Goal: Task Accomplishment & Management: Use online tool/utility

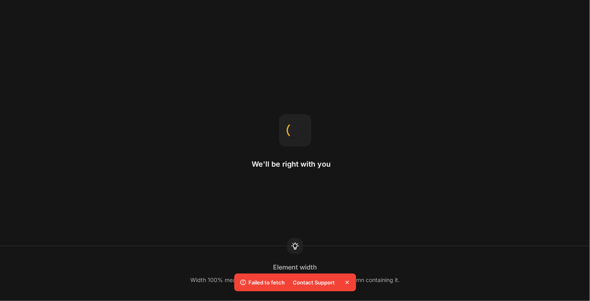
click at [347, 283] on icon at bounding box center [346, 282] width 3 height 3
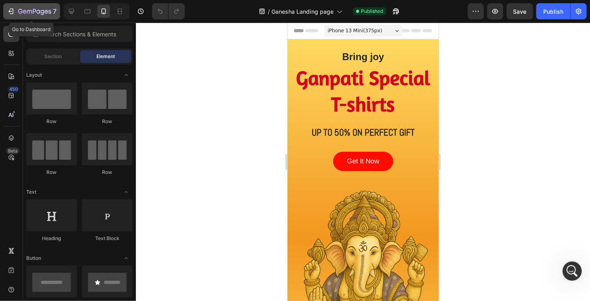
click at [23, 15] on icon "button" at bounding box center [34, 11] width 33 height 7
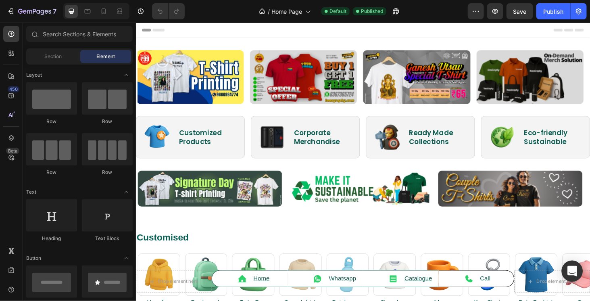
click at [573, 274] on icon "Open Intercom Messenger" at bounding box center [572, 271] width 10 height 10
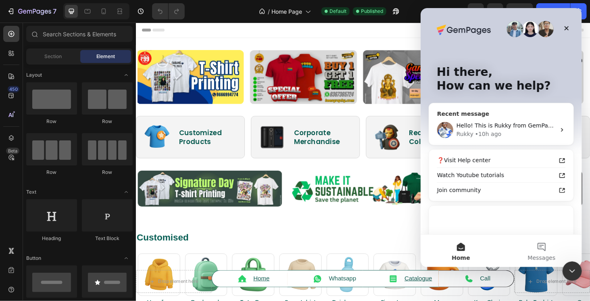
click at [497, 133] on div "Rukky • 10h ago" at bounding box center [505, 134] width 99 height 8
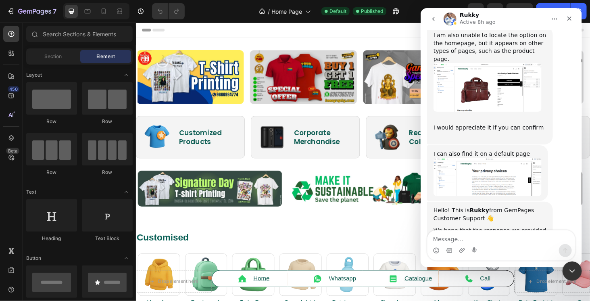
scroll to position [1728, 0]
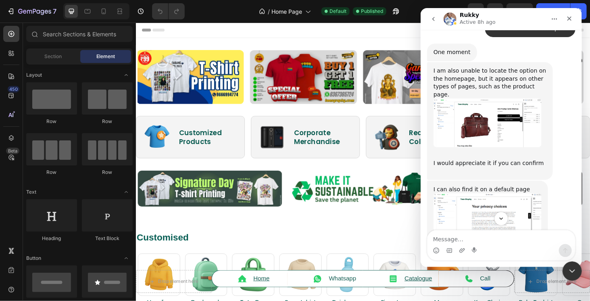
click at [497, 193] on img "Rukky says…" at bounding box center [487, 212] width 108 height 38
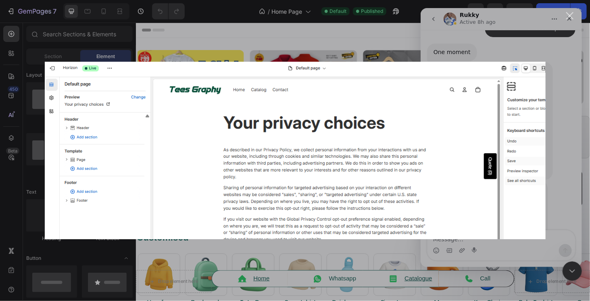
click at [493, 266] on div "Intercom messenger" at bounding box center [295, 150] width 590 height 301
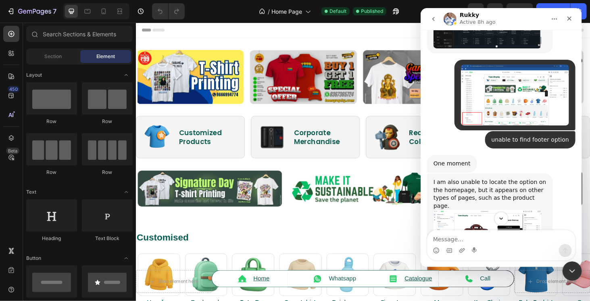
scroll to position [1607, 0]
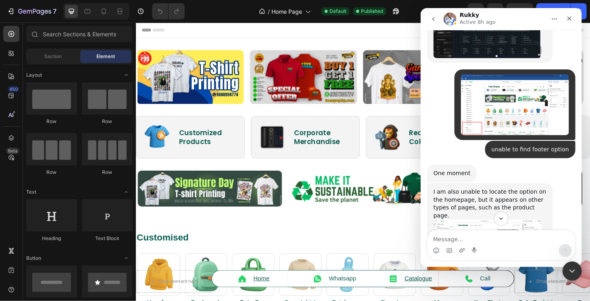
click at [495, 219] on img "Rukky says…" at bounding box center [487, 243] width 108 height 49
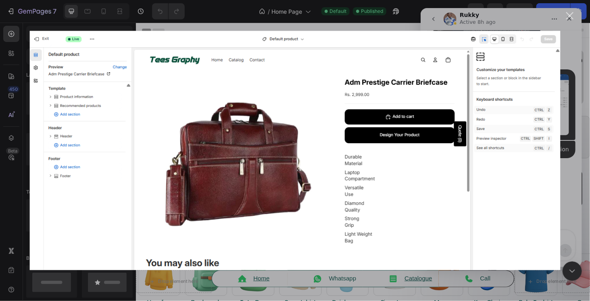
click at [393, 260] on img "Close" at bounding box center [294, 150] width 531 height 239
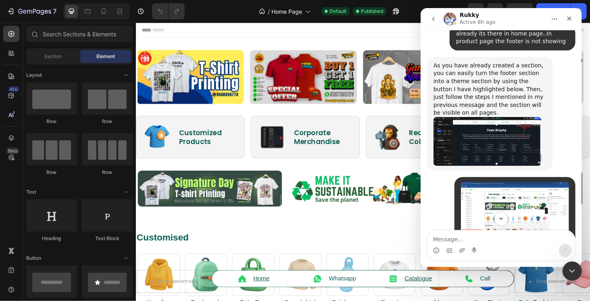
scroll to position [1526, 0]
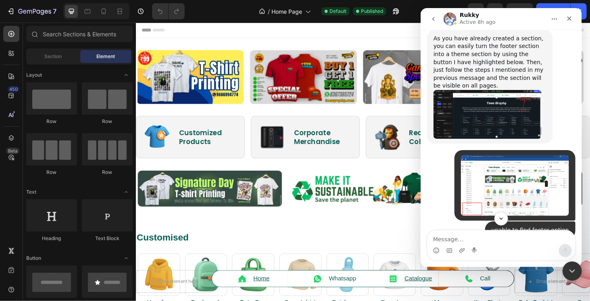
click at [433, 17] on icon "go back" at bounding box center [433, 19] width 6 height 6
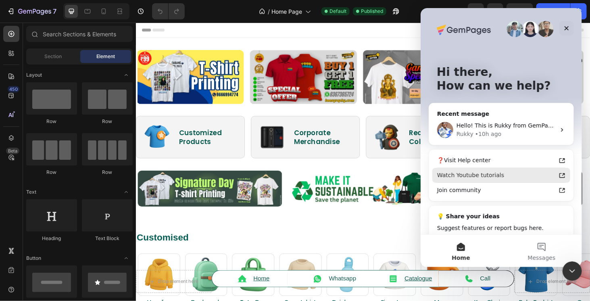
scroll to position [26, 0]
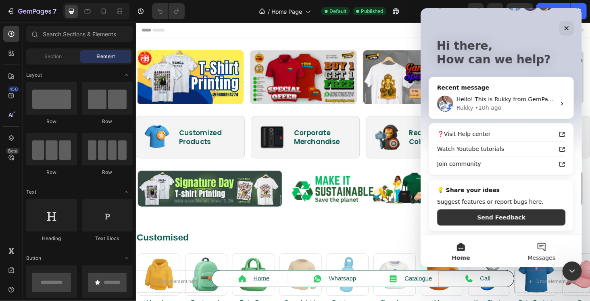
click at [539, 255] on span "Messages" at bounding box center [541, 258] width 28 height 6
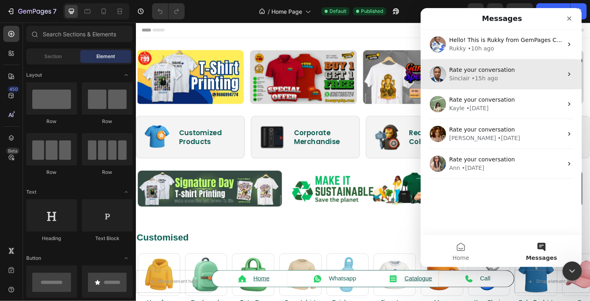
click at [472, 83] on div "Rate your conversation Sinclair • 15h ago" at bounding box center [500, 74] width 161 height 30
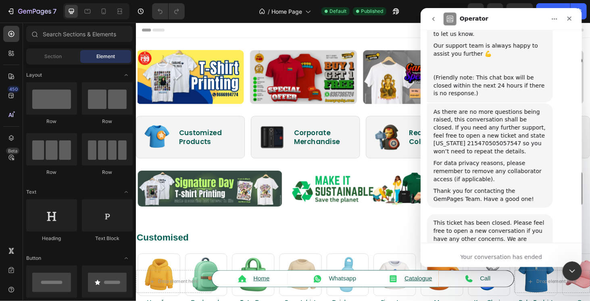
scroll to position [3768, 0]
click at [474, 254] on div "Your conversation has ended" at bounding box center [500, 255] width 161 height 24
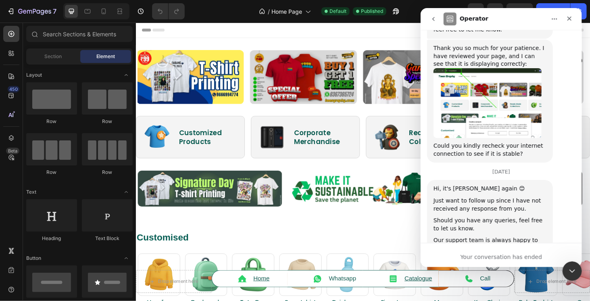
scroll to position [3567, 0]
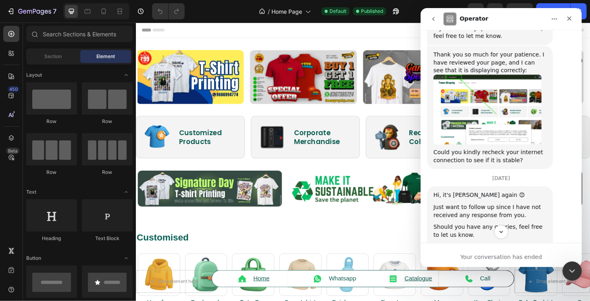
click at [432, 21] on icon "go back" at bounding box center [433, 19] width 6 height 6
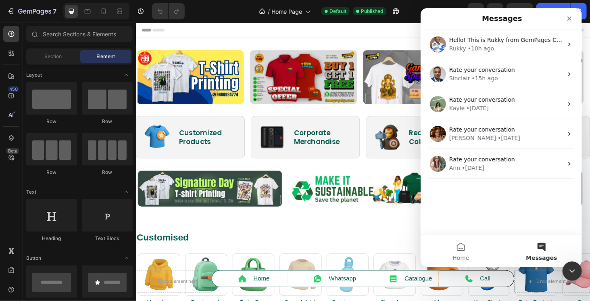
scroll to position [0, 0]
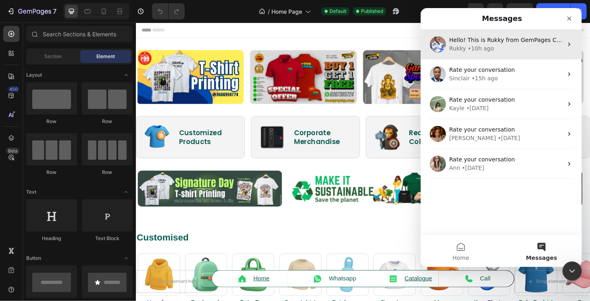
click at [472, 51] on div "• 10h ago" at bounding box center [480, 48] width 26 height 8
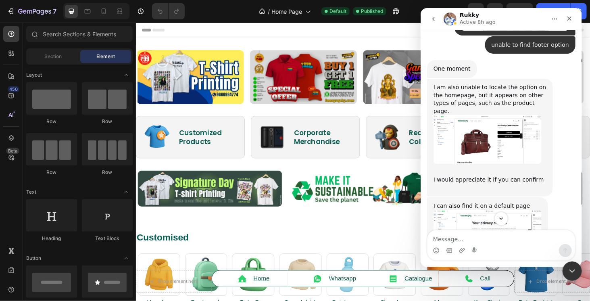
scroll to position [1768, 0]
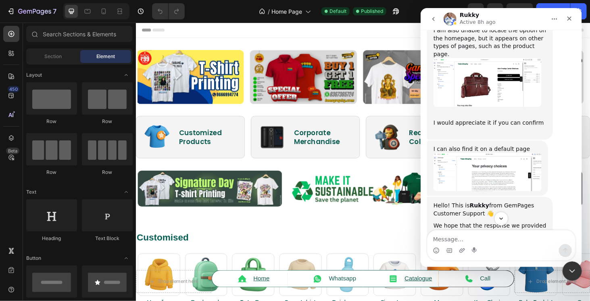
click at [480, 153] on img "Rukky says…" at bounding box center [487, 172] width 108 height 38
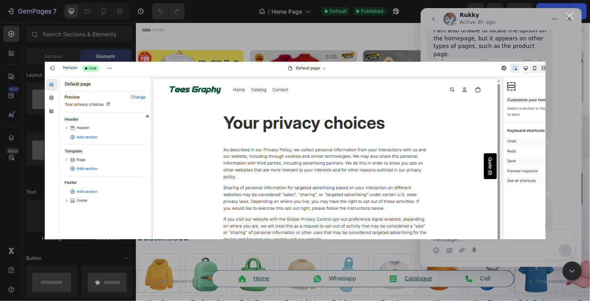
click at [522, 261] on div "Intercom messenger" at bounding box center [295, 150] width 590 height 301
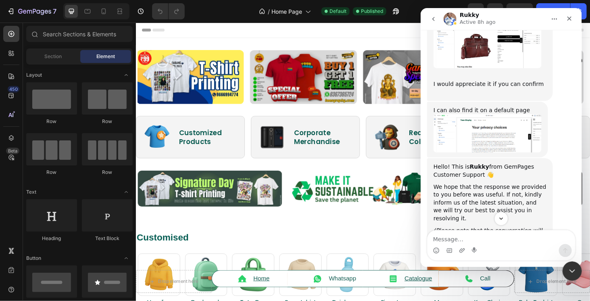
scroll to position [1808, 0]
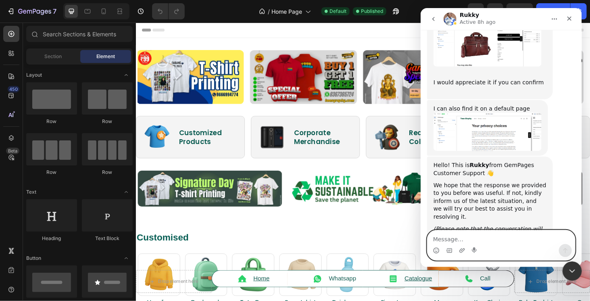
click at [475, 241] on textarea "Message…" at bounding box center [501, 237] width 148 height 14
type textarea "i"
type textarea "Hello"
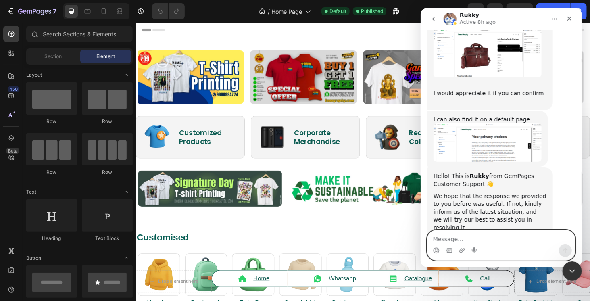
scroll to position [1854, 0]
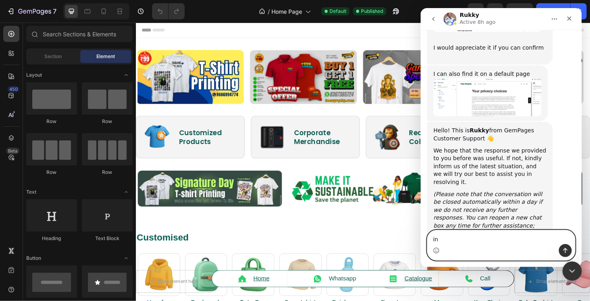
type textarea "i"
type textarea "In homepage search option is not working"
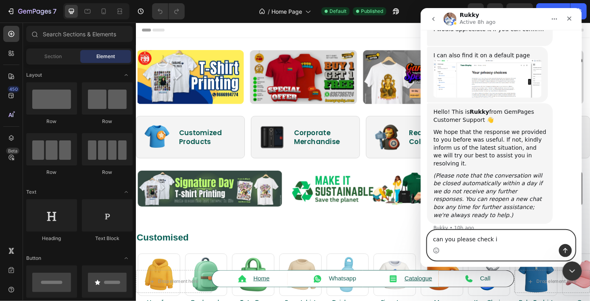
type textarea "can you please check it"
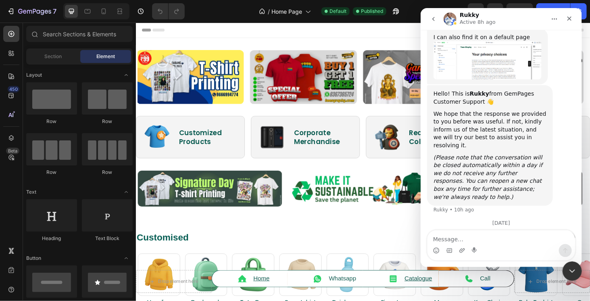
click at [477, 254] on div "In homepage search option is not working" at bounding box center [512, 262] width 113 height 16
drag, startPoint x: 487, startPoint y: 160, endPoint x: 518, endPoint y: 158, distance: 31.1
click at [518, 220] on div "[DATE]" at bounding box center [501, 225] width 148 height 11
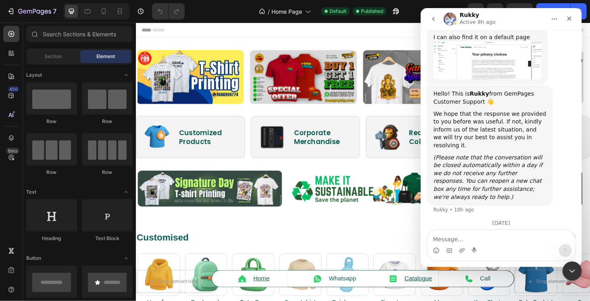
click at [518, 220] on div "[DATE]" at bounding box center [501, 225] width 148 height 11
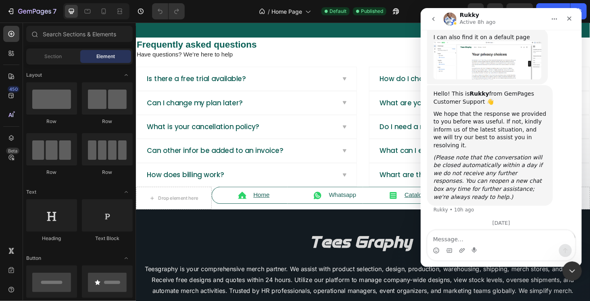
scroll to position [1690, 0]
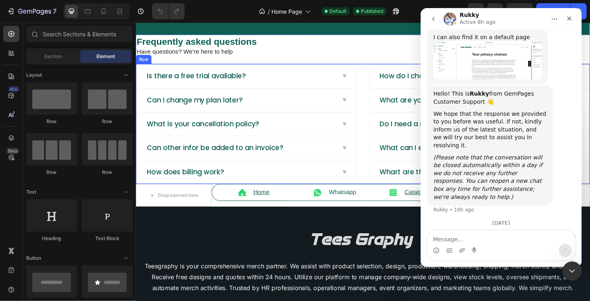
click at [376, 180] on div "Is there a free trial available? Can I change my plan later? What is your cance…" at bounding box center [377, 131] width 484 height 128
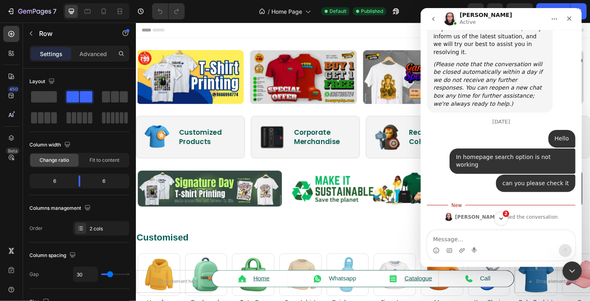
scroll to position [1998, 0]
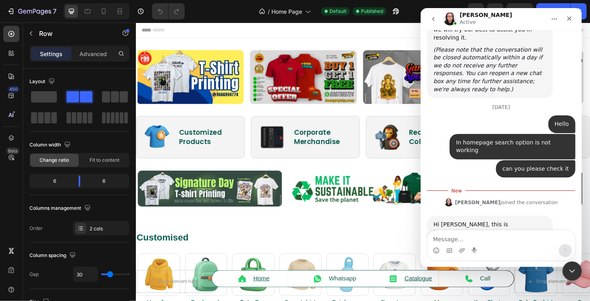
drag, startPoint x: 465, startPoint y: 166, endPoint x: 474, endPoint y: 169, distance: 9.1
click at [473, 252] on div "Hope you are doing well and thank you for getting back to [GEOGRAPHIC_DATA]." at bounding box center [489, 264] width 113 height 24
click at [479, 252] on div "Hope you are doing well and thank you for getting back to [GEOGRAPHIC_DATA]." at bounding box center [489, 264] width 113 height 24
drag, startPoint x: 518, startPoint y: 165, endPoint x: 532, endPoint y: 172, distance: 16.0
click at [526, 221] on div "Hi Arjun, this is Nathan joining this conversation with Rukky for your support.…" at bounding box center [489, 262] width 113 height 83
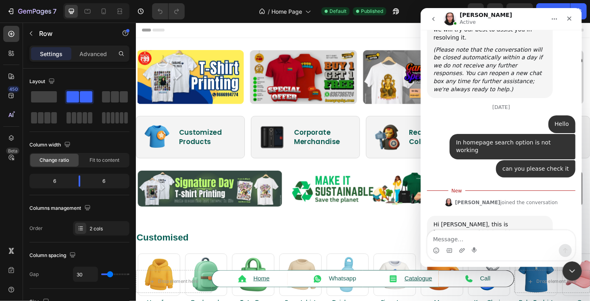
click at [524, 252] on div "Hope you are doing well and thank you for getting back to [GEOGRAPHIC_DATA]." at bounding box center [489, 264] width 113 height 24
drag, startPoint x: 436, startPoint y: 171, endPoint x: 513, endPoint y: 179, distance: 77.5
click at [513, 252] on div "Hope you are doing well and thank you for getting back to [GEOGRAPHIC_DATA]." at bounding box center [489, 264] width 113 height 24
click at [514, 280] on div "Please allow me some time to review the conversation so far to better understan…" at bounding box center [489, 292] width 113 height 24
click at [461, 241] on textarea "Message…" at bounding box center [501, 237] width 148 height 14
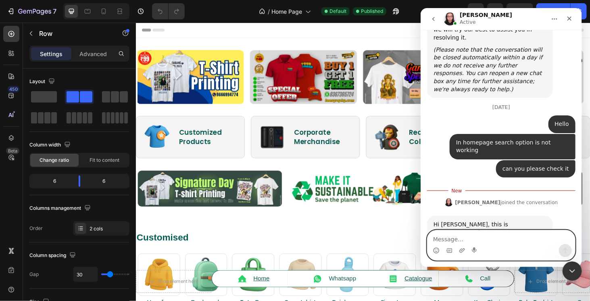
click at [461, 241] on textarea "Message…" at bounding box center [501, 237] width 148 height 14
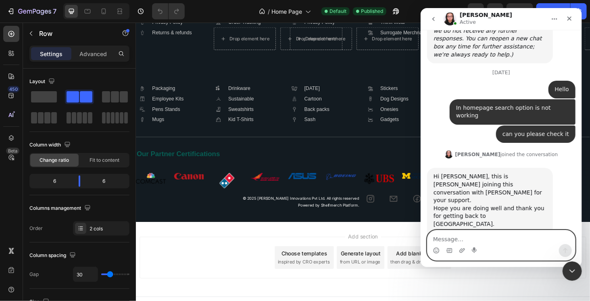
scroll to position [1587, 0]
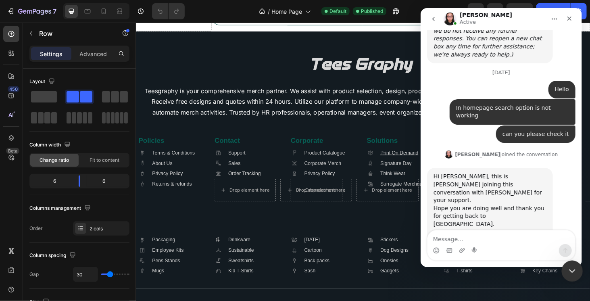
click at [571, 269] on icon "Close Intercom Messenger" at bounding box center [571, 270] width 10 height 10
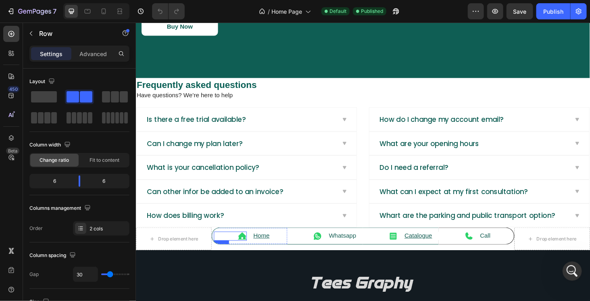
scroll to position [1365, 0]
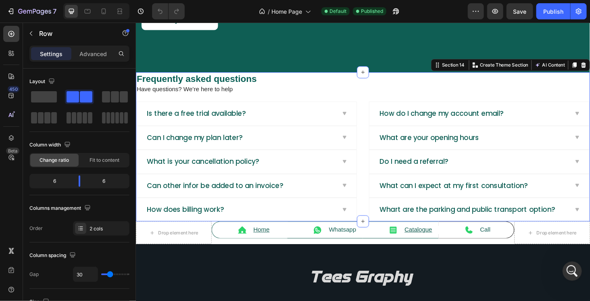
click at [323, 102] on div "Frequently asked questions Heading Have questions? We’re here to help Text bloc…" at bounding box center [377, 154] width 484 height 159
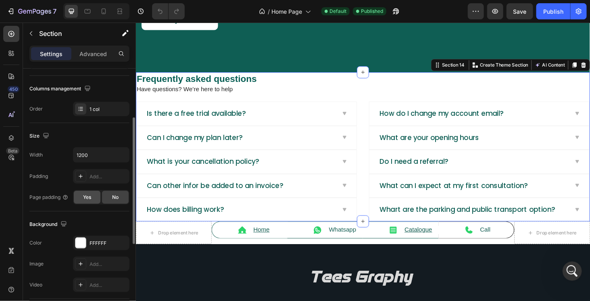
scroll to position [58, 0]
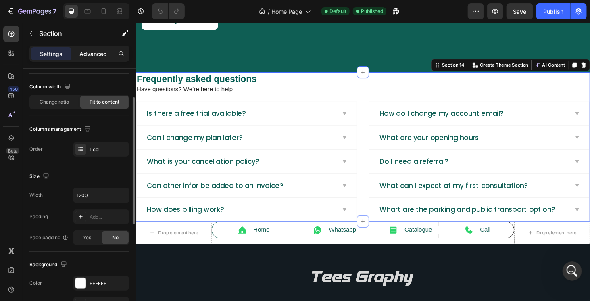
click at [94, 56] on p "Advanced" at bounding box center [92, 54] width 27 height 8
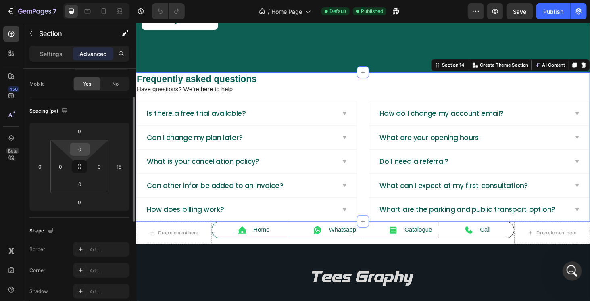
click at [76, 152] on input "0" at bounding box center [80, 149] width 16 height 12
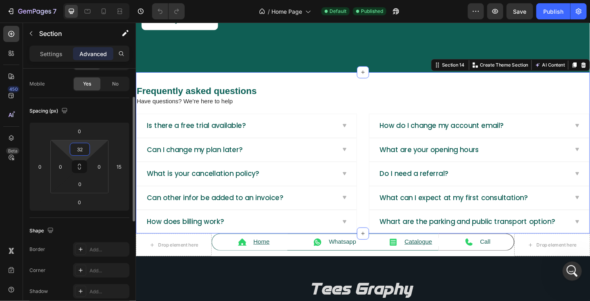
type input "32"
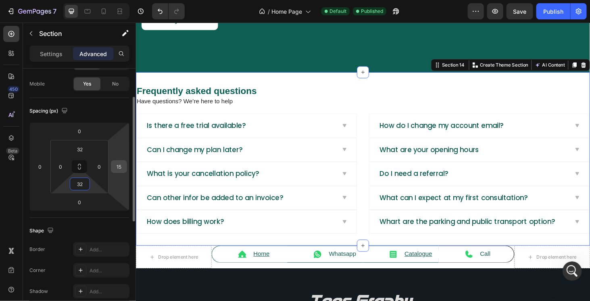
type input "32"
click at [118, 168] on input "15" at bounding box center [119, 166] width 12 height 12
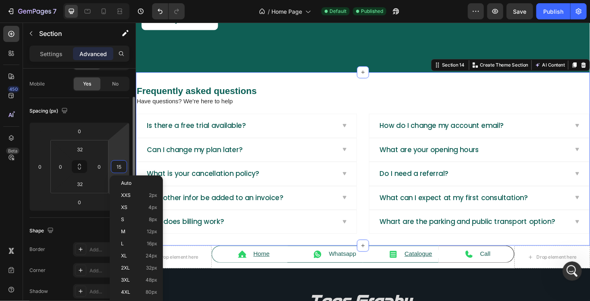
click at [118, 168] on input "15" at bounding box center [119, 166] width 12 height 12
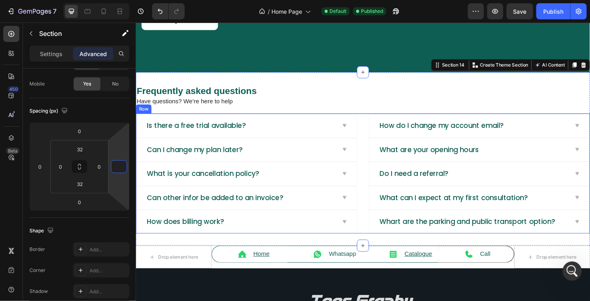
click at [379, 157] on div "Is there a free trial available? Can I change my plan later? What is your cance…" at bounding box center [377, 183] width 484 height 128
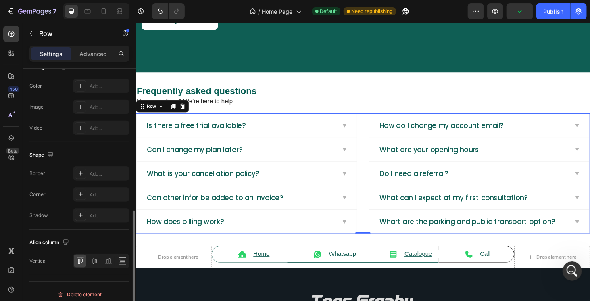
scroll to position [326, 0]
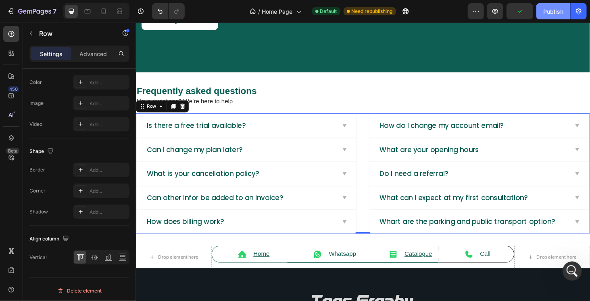
click at [553, 8] on div "Publish" at bounding box center [553, 11] width 20 height 8
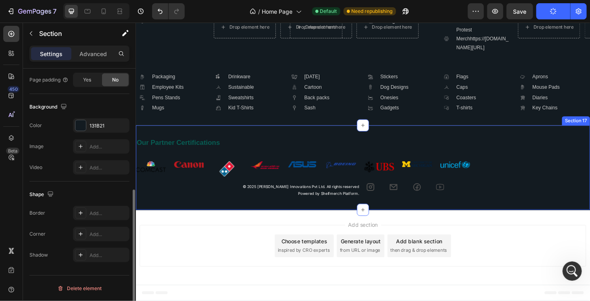
scroll to position [0, 0]
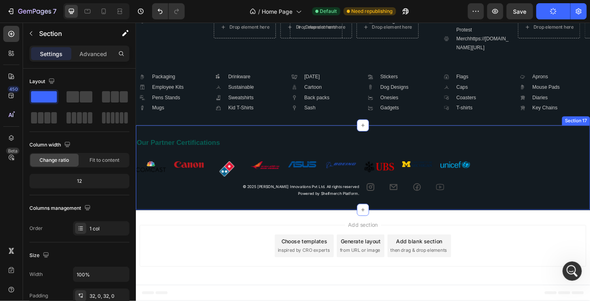
click at [219, 160] on div "Our Partner Certifications Heading Row Image Image Image Image Image Image Imag…" at bounding box center [377, 177] width 484 height 64
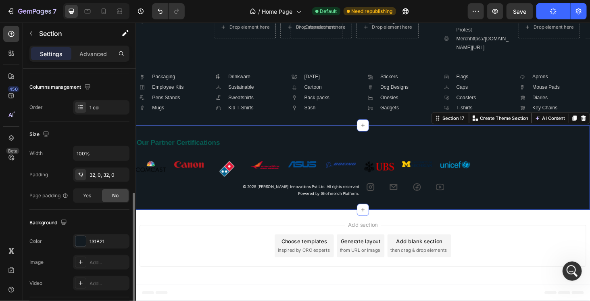
scroll to position [161, 0]
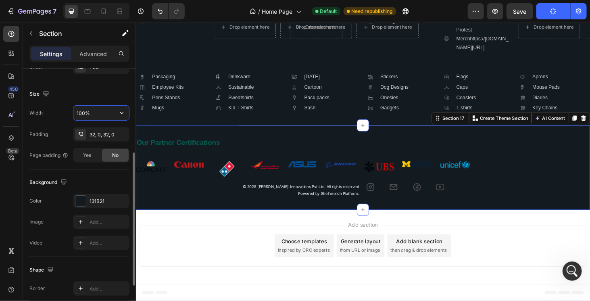
click at [113, 108] on input "100%" at bounding box center [101, 113] width 56 height 15
click at [123, 111] on icon "button" at bounding box center [122, 113] width 8 height 8
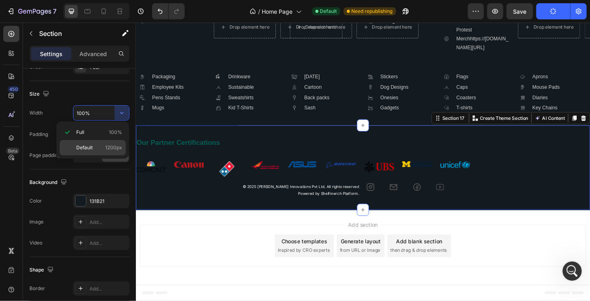
click at [108, 146] on span "1200px" at bounding box center [113, 147] width 17 height 7
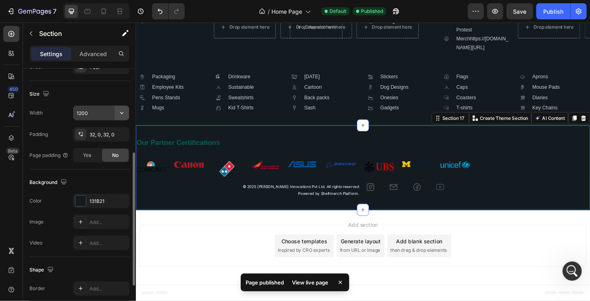
click at [123, 111] on icon "button" at bounding box center [122, 113] width 8 height 8
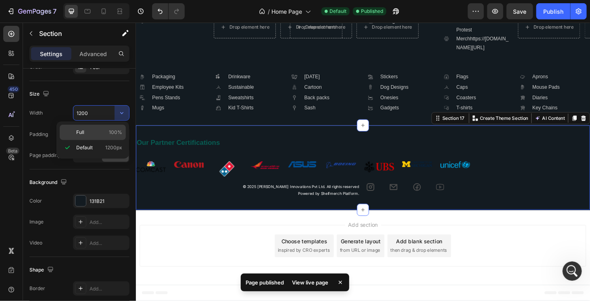
click at [105, 135] on p "Full 100%" at bounding box center [99, 132] width 46 height 7
type input "100%"
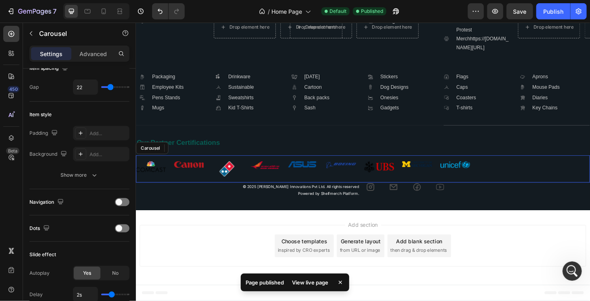
click at [535, 192] on div "Image Image Image Image Image Image Image Image Image Carousel" at bounding box center [377, 178] width 484 height 29
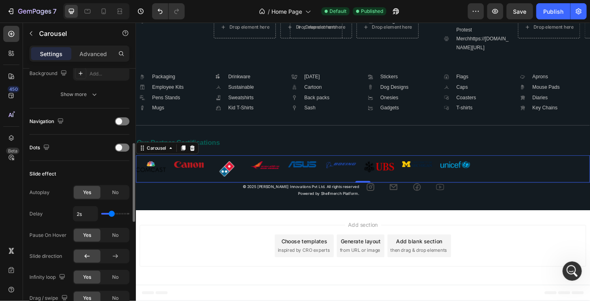
scroll to position [323, 0]
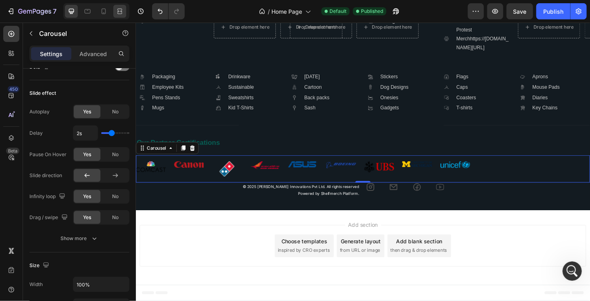
drag, startPoint x: 127, startPoint y: 11, endPoint x: 123, endPoint y: 10, distance: 4.5
click at [127, 11] on div at bounding box center [96, 11] width 66 height 16
click at [122, 10] on icon at bounding box center [120, 11] width 8 height 8
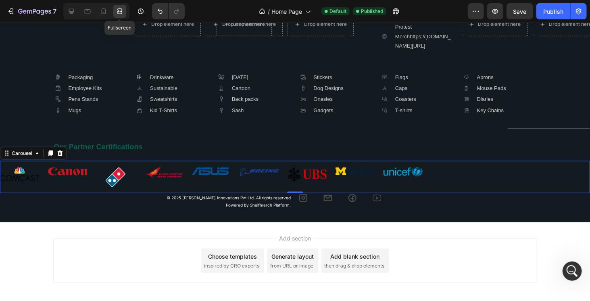
scroll to position [1791, 0]
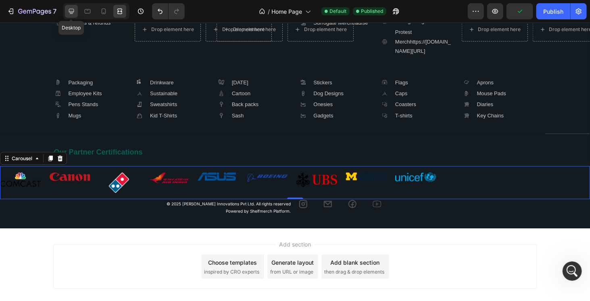
click at [71, 12] on icon at bounding box center [71, 11] width 8 height 8
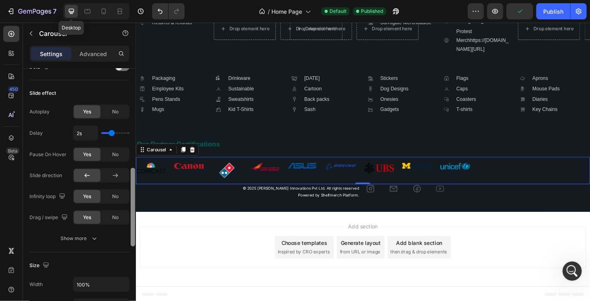
scroll to position [1796, 0]
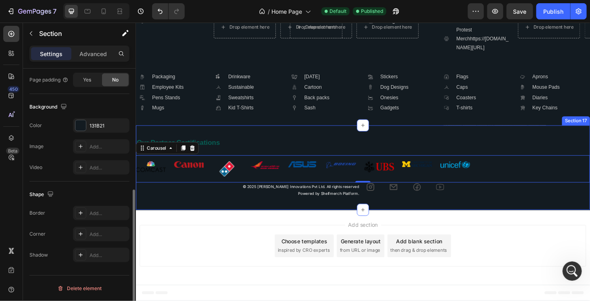
click at [233, 160] on div "Our Partner Certifications Heading Row Image Image Image Image Image Image Imag…" at bounding box center [377, 177] width 484 height 64
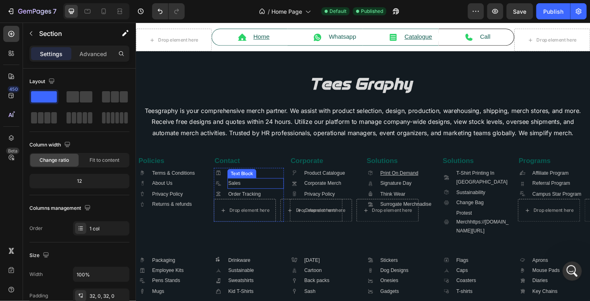
scroll to position [1434, 0]
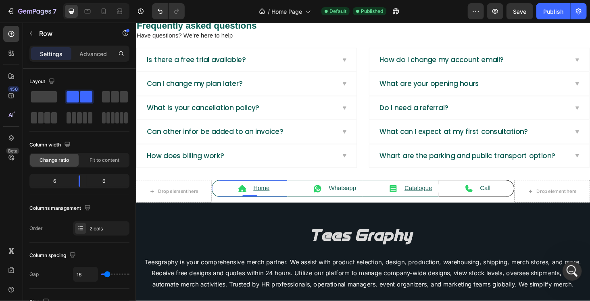
click at [232, 190] on div "Icon Home Text Block Row 0" at bounding box center [256, 199] width 81 height 18
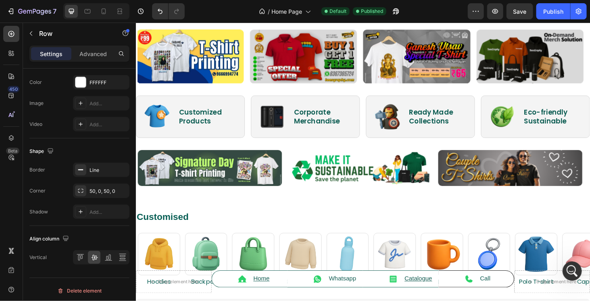
scroll to position [0, 0]
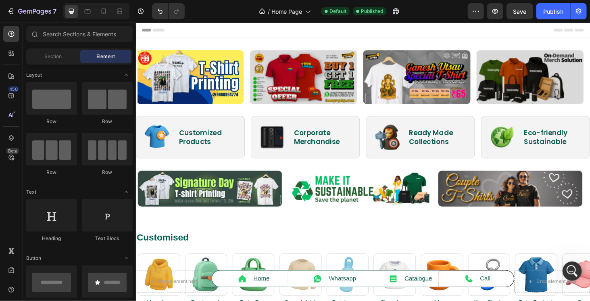
click at [198, 27] on div "Header" at bounding box center [377, 30] width 471 height 16
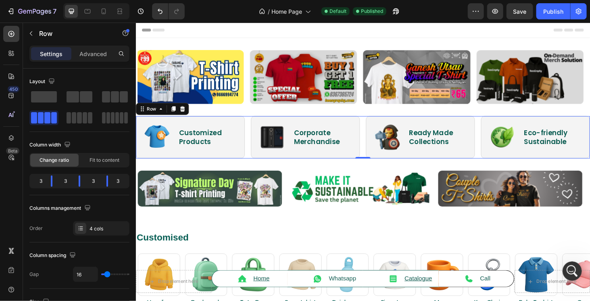
click at [252, 158] on div "Image Customized Products Heading Row Image Corporate Merchandise Heading Row I…" at bounding box center [377, 144] width 484 height 45
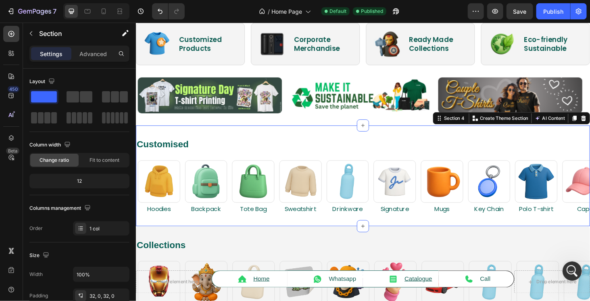
scroll to position [235, 0]
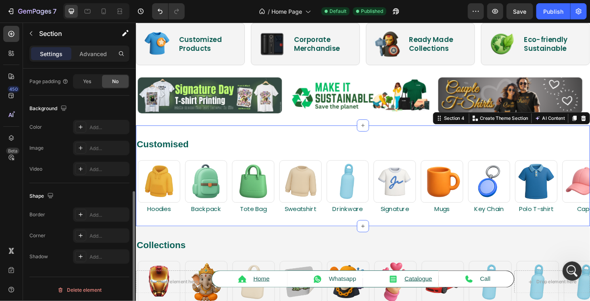
click at [292, 234] on div "Customised Heading Row Image Hoodies Heading Image Backpack Heading Image Tote …" at bounding box center [377, 185] width 484 height 107
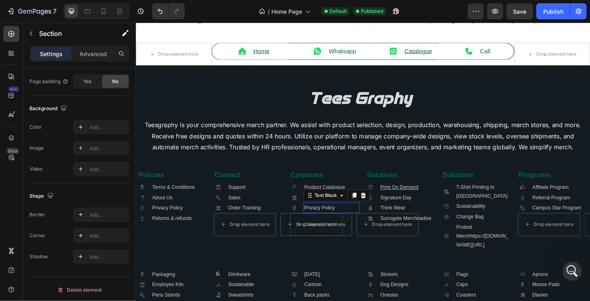
scroll to position [0, 0]
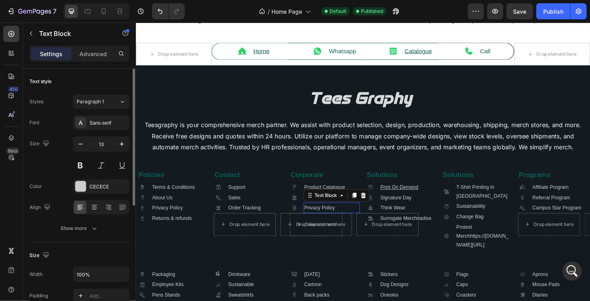
click at [328, 224] on p "Privacy Policy" at bounding box center [344, 219] width 58 height 9
click at [352, 210] on icon at bounding box center [355, 206] width 6 height 6
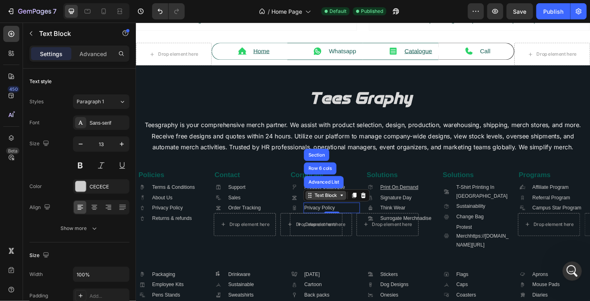
click at [352, 210] on icon at bounding box center [355, 206] width 6 height 6
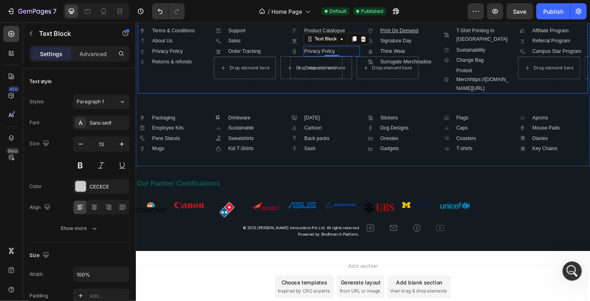
scroll to position [2032, 0]
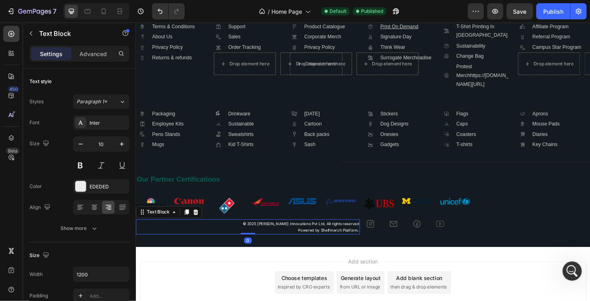
click at [335, 240] on p "© 2025 Chitlu Innovations Pvt Ltd. All rights reserved" at bounding box center [254, 236] width 237 height 7
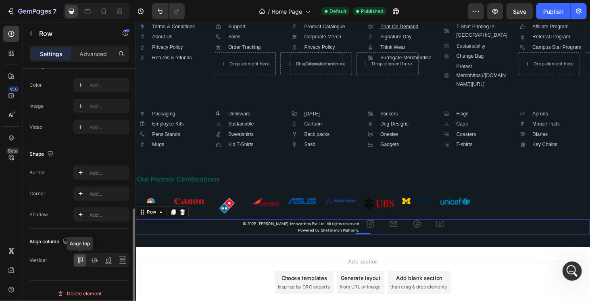
scroll to position [326, 0]
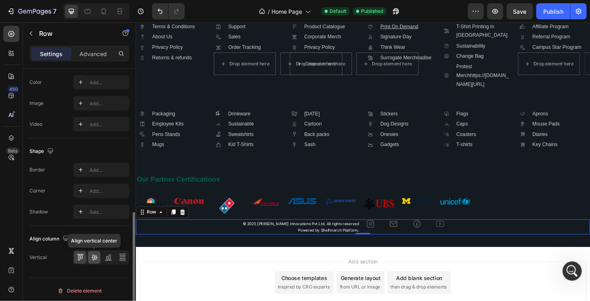
click at [96, 251] on div at bounding box center [94, 257] width 12 height 13
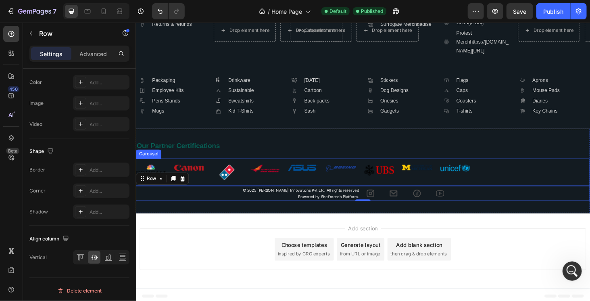
scroll to position [2073, 0]
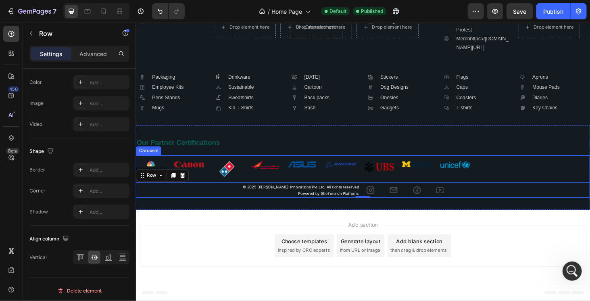
click at [258, 193] on div "Image Image Image Image Image Image Image Image Image Carousel" at bounding box center [377, 178] width 484 height 29
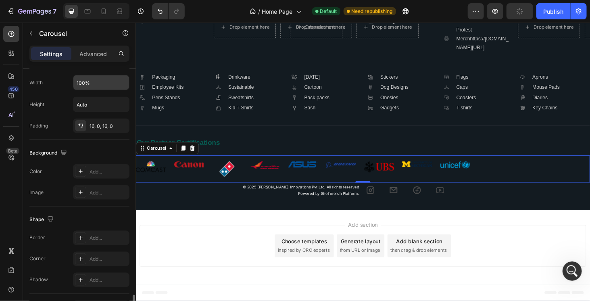
scroll to position [573, 0]
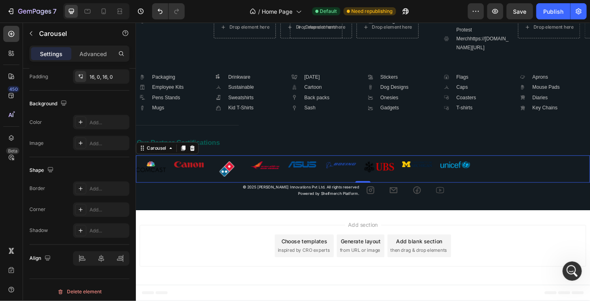
click at [560, 186] on div "Image Image Image Image Image Image Image Image Image" at bounding box center [377, 178] width 484 height 16
click at [144, 159] on icon at bounding box center [142, 156] width 6 height 6
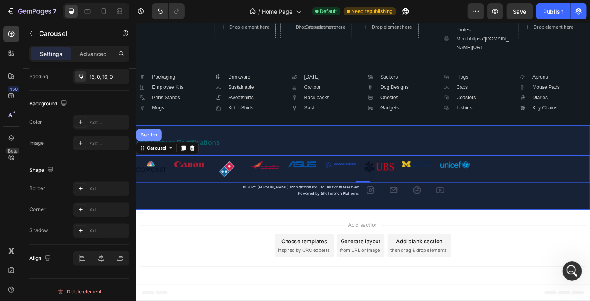
click at [145, 144] on div "Section" at bounding box center [149, 141] width 21 height 5
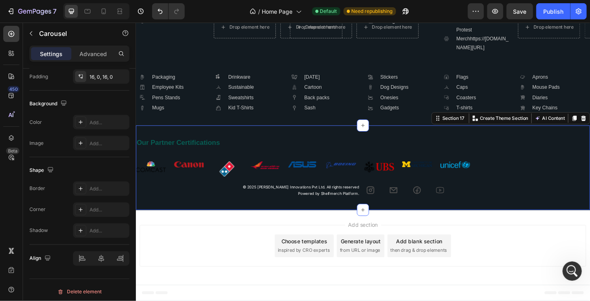
scroll to position [0, 0]
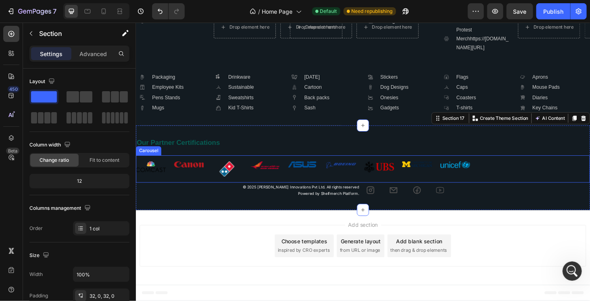
click at [557, 186] on div "Image Image Image Image Image Image Image Image Image" at bounding box center [377, 178] width 484 height 16
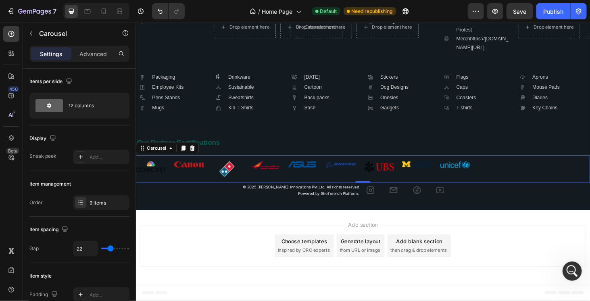
click at [188, 193] on div "Image Image Image Image Image Image Image Image Image Carousel 0" at bounding box center [377, 178] width 484 height 29
click at [160, 160] on div "Carousel" at bounding box center [158, 155] width 24 height 7
click at [92, 10] on div at bounding box center [87, 11] width 13 height 13
type input "35"
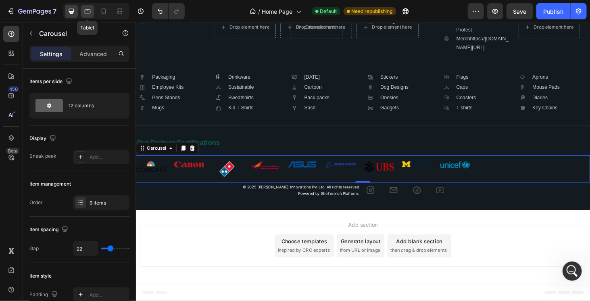
type input "35"
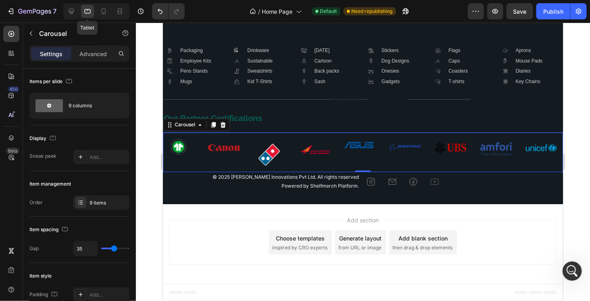
scroll to position [1956, 0]
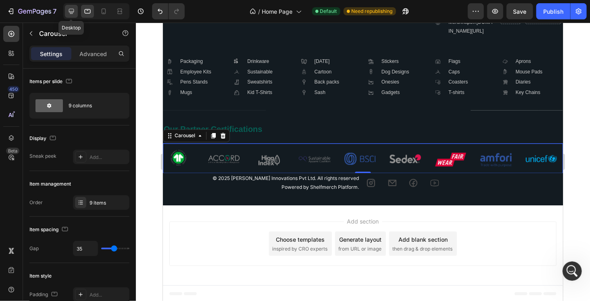
click at [73, 6] on div at bounding box center [71, 11] width 13 height 13
type input "22"
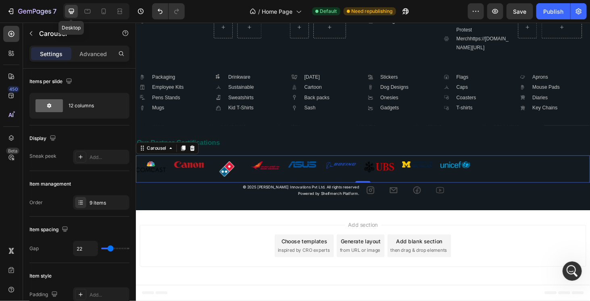
scroll to position [2081, 0]
click at [87, 6] on div at bounding box center [87, 11] width 13 height 13
type input "35"
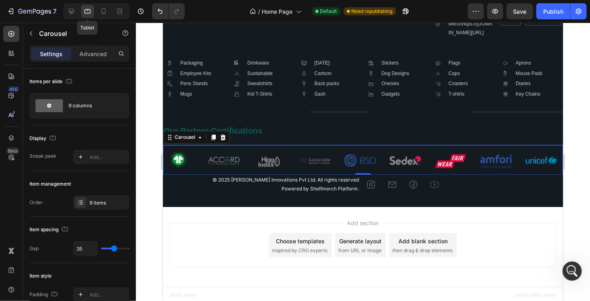
scroll to position [1956, 0]
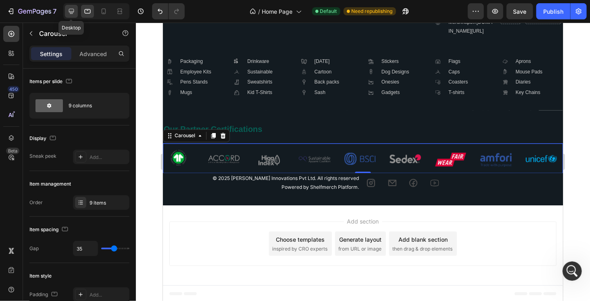
click at [70, 11] on icon at bounding box center [71, 11] width 5 height 5
type input "22"
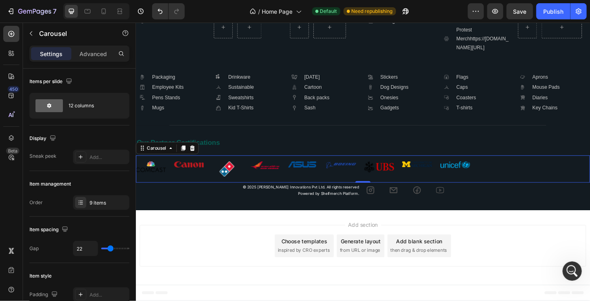
scroll to position [2081, 0]
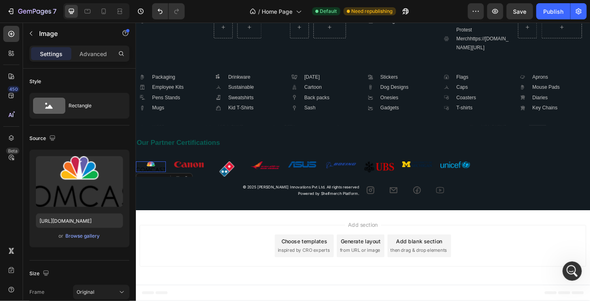
click at [148, 179] on img at bounding box center [151, 175] width 32 height 11
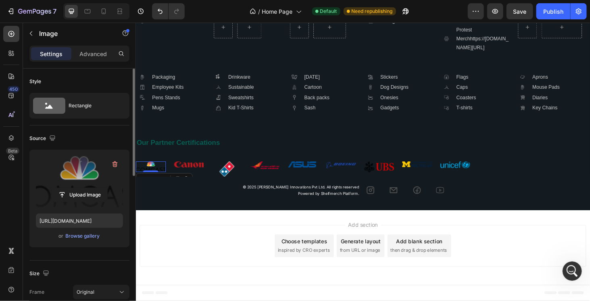
click at [77, 183] on label at bounding box center [79, 181] width 87 height 51
click at [77, 188] on input "file" at bounding box center [80, 195] width 56 height 14
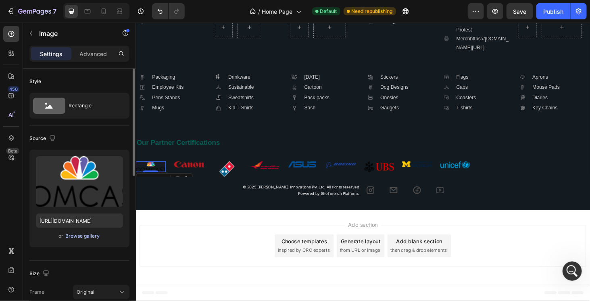
click at [78, 235] on div "Browse gallery" at bounding box center [83, 235] width 34 height 7
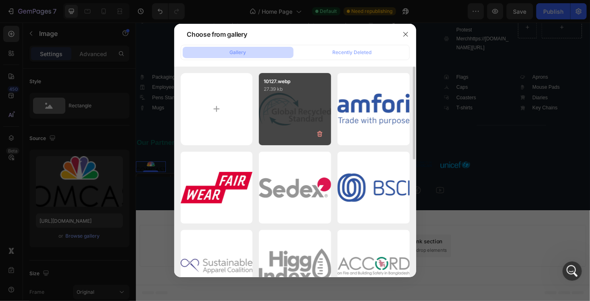
click at [302, 103] on div "10127.webp 27.39 kb" at bounding box center [295, 109] width 72 height 72
type input "https://cdn.shopify.com/s/files/1/0766/1961/2411/files/gempages_580647153446158…"
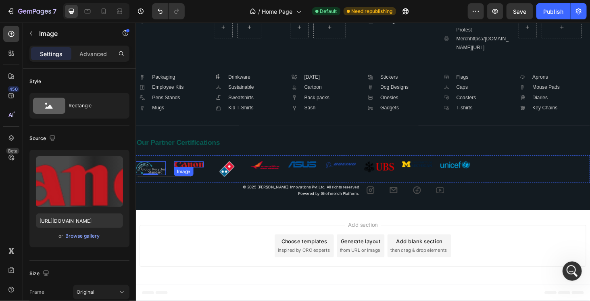
click at [194, 174] on img at bounding box center [192, 173] width 32 height 7
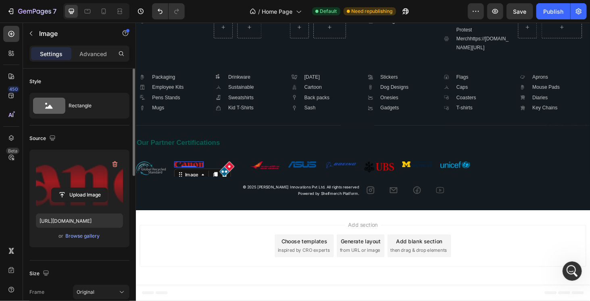
click at [84, 176] on label at bounding box center [79, 181] width 87 height 51
click at [84, 188] on input "file" at bounding box center [80, 195] width 56 height 14
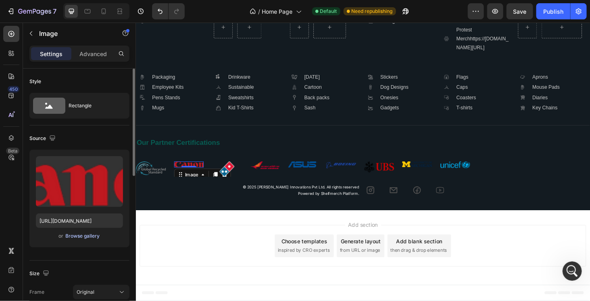
click at [74, 236] on div "Browse gallery" at bounding box center [83, 235] width 34 height 7
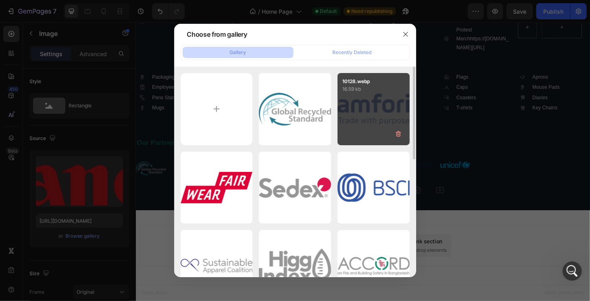
click at [367, 100] on div "10128.webp 16.59 kb" at bounding box center [373, 109] width 72 height 72
type input "https://cdn.shopify.com/s/files/1/0766/1961/2411/files/gempages_580647153446158…"
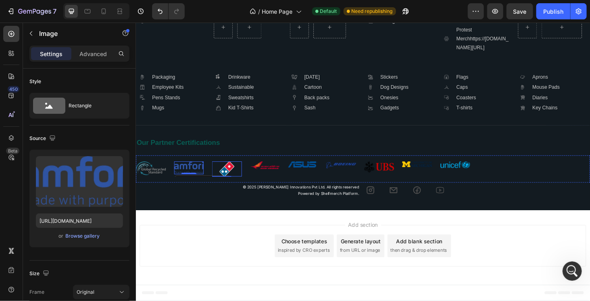
click at [235, 179] on img at bounding box center [233, 178] width 16 height 16
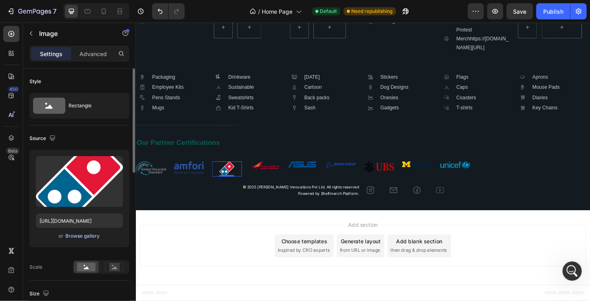
click at [83, 233] on div "Browse gallery" at bounding box center [83, 235] width 34 height 7
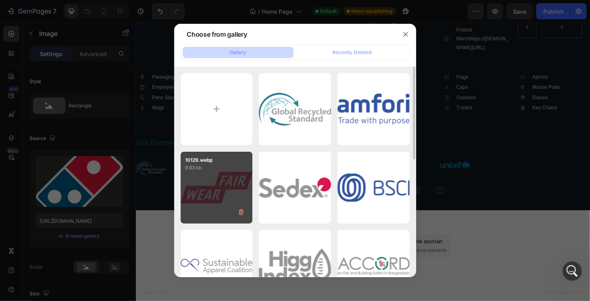
click at [231, 179] on div "10129.webp 9.93 kb" at bounding box center [217, 188] width 72 height 72
type input "https://cdn.shopify.com/s/files/1/0766/1961/2411/files/gempages_580647153446158…"
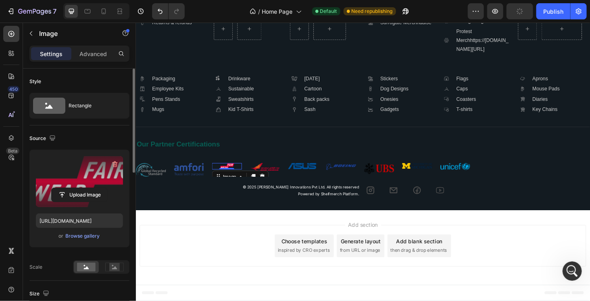
scroll to position [2079, 0]
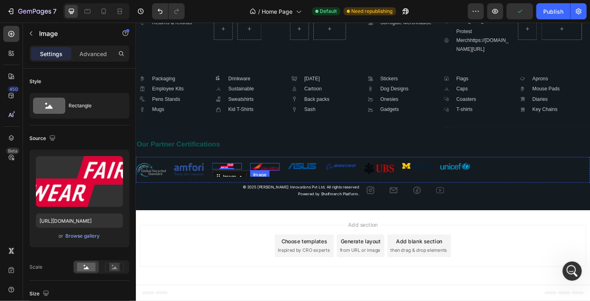
click at [284, 178] on img at bounding box center [273, 176] width 32 height 8
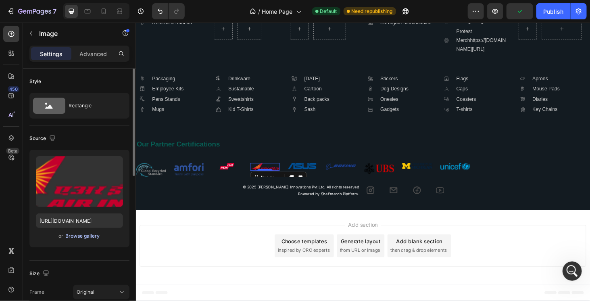
click at [85, 234] on div "Browse gallery" at bounding box center [83, 235] width 34 height 7
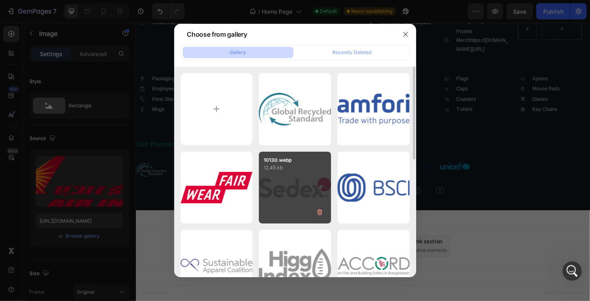
click at [306, 173] on div "10130.webp 12.45 kb" at bounding box center [295, 188] width 72 height 72
type input "https://cdn.shopify.com/s/files/1/0766/1961/2411/files/gempages_580647153446158…"
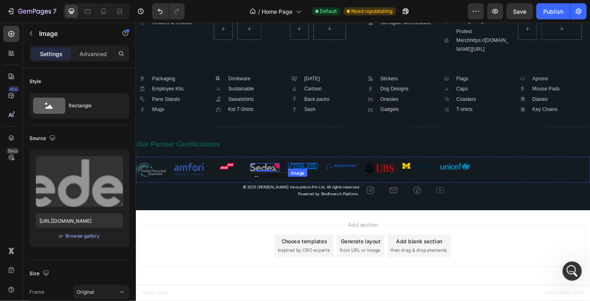
click at [319, 175] on img at bounding box center [314, 175] width 32 height 6
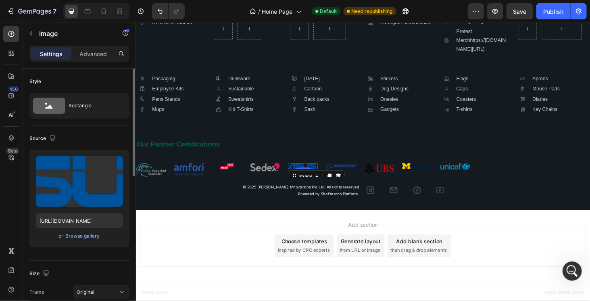
click at [83, 240] on div "or Browse gallery" at bounding box center [79, 236] width 87 height 10
click at [87, 236] on div "Browse gallery" at bounding box center [83, 235] width 34 height 7
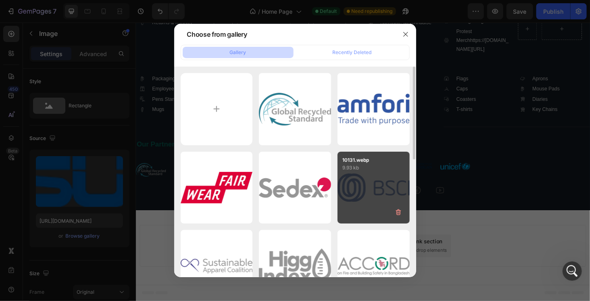
click at [389, 185] on div "10131.webp 9.93 kb" at bounding box center [373, 188] width 72 height 72
type input "https://cdn.shopify.com/s/files/1/0766/1961/2411/files/gempages_580647153446158…"
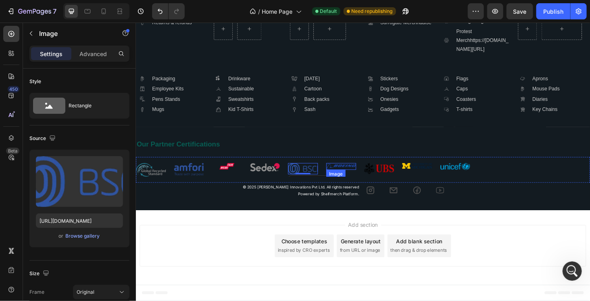
click at [366, 176] on img at bounding box center [354, 175] width 32 height 7
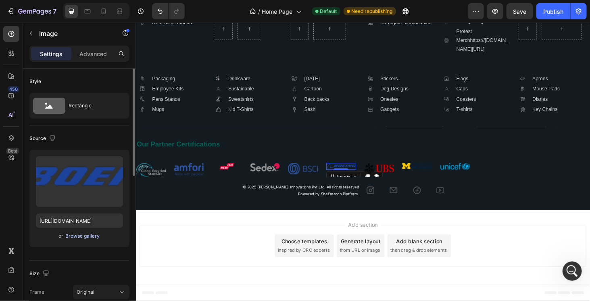
click at [79, 234] on div "Browse gallery" at bounding box center [83, 235] width 34 height 7
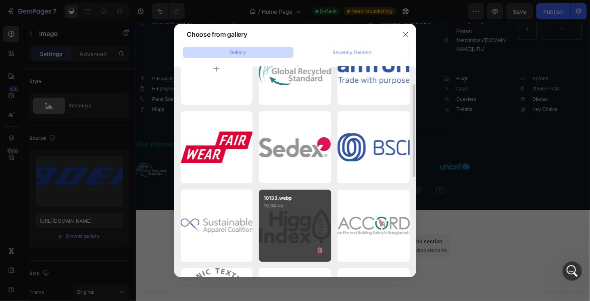
scroll to position [121, 0]
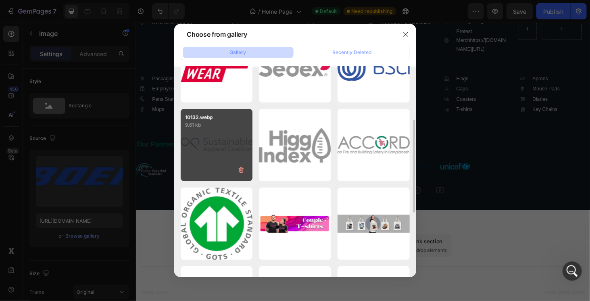
click at [205, 141] on div "10132.webp 9.61 kb" at bounding box center [217, 145] width 72 height 72
type input "https://cdn.shopify.com/s/files/1/0766/1961/2411/files/gempages_580647153446158…"
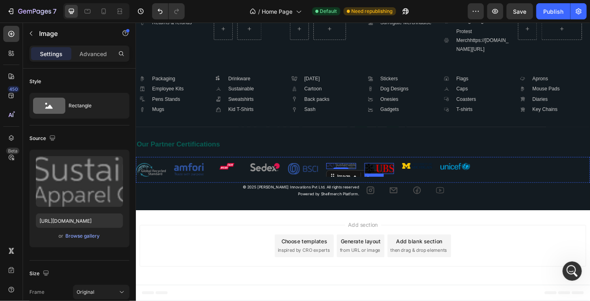
click at [403, 181] on img at bounding box center [395, 178] width 32 height 12
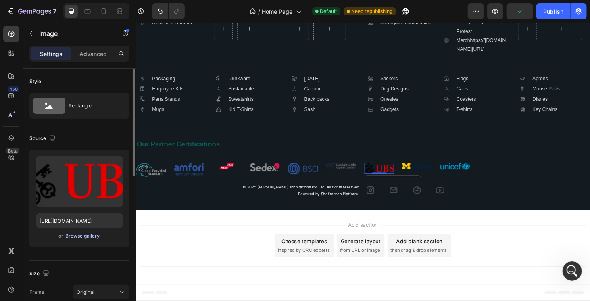
click at [84, 235] on div "Browse gallery" at bounding box center [83, 235] width 34 height 7
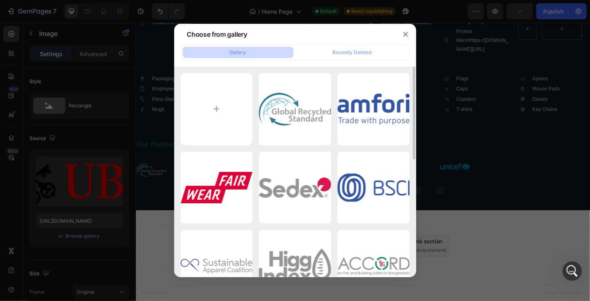
scroll to position [81, 0]
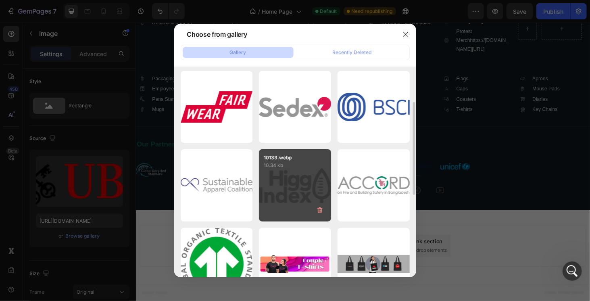
click at [301, 171] on div "10133.webp 10.34 kb" at bounding box center [295, 185] width 72 height 72
type input "https://cdn.shopify.com/s/files/1/0766/1961/2411/files/gempages_580647153446158…"
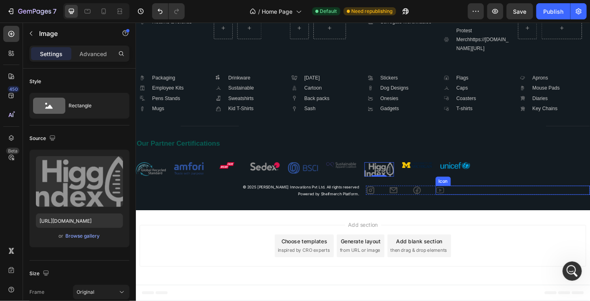
scroll to position [2081, 0]
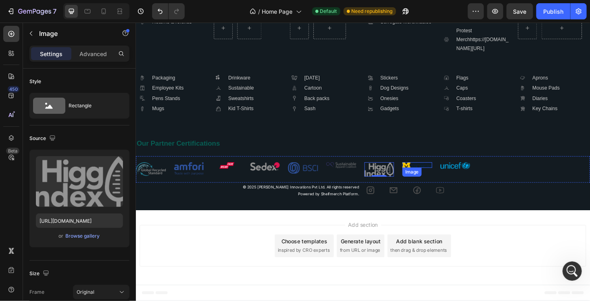
click at [433, 174] on img at bounding box center [435, 174] width 32 height 6
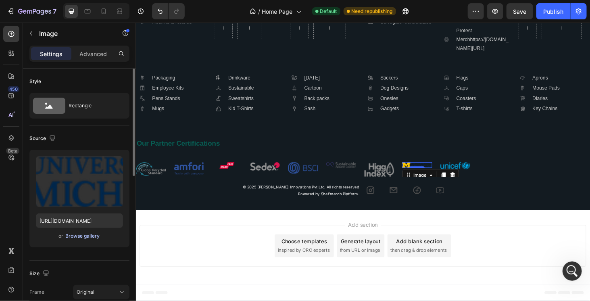
click at [77, 237] on div "Browse gallery" at bounding box center [83, 235] width 34 height 7
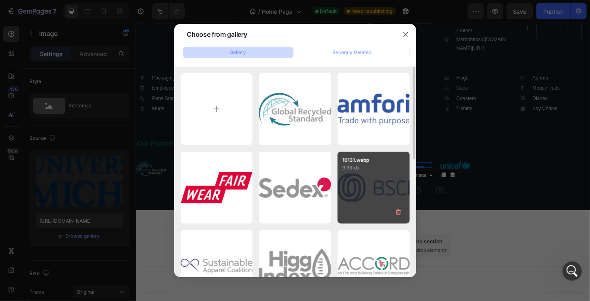
scroll to position [40, 0]
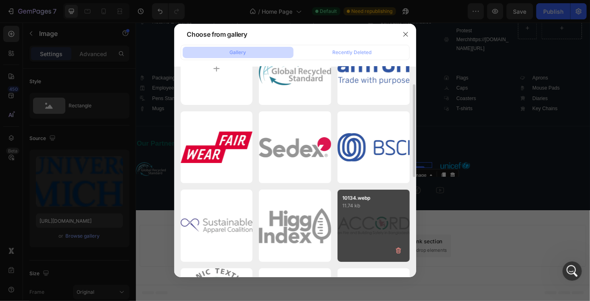
click at [368, 220] on div "10134.webp 11.74 kb" at bounding box center [373, 225] width 72 height 72
type input "https://cdn.shopify.com/s/files/1/0766/1961/2411/files/gempages_580647153446158…"
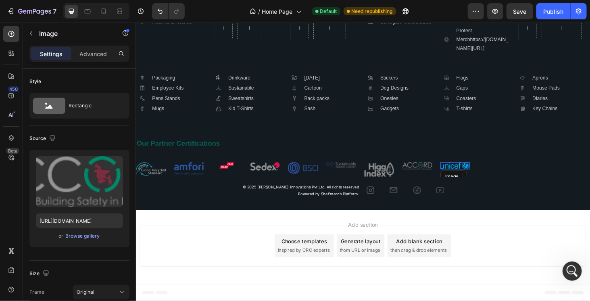
click at [485, 172] on img at bounding box center [476, 175] width 32 height 8
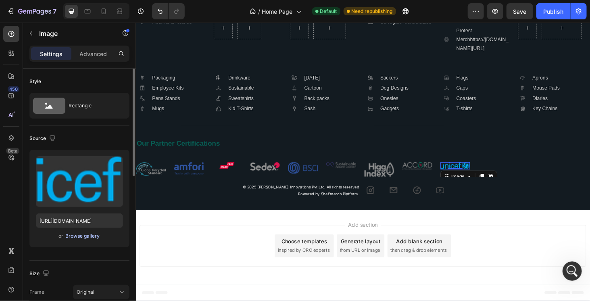
click at [81, 235] on div "Browse gallery" at bounding box center [83, 235] width 34 height 7
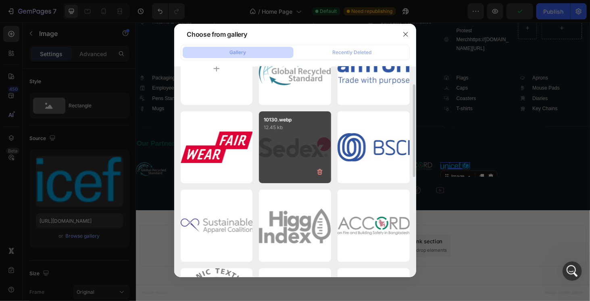
scroll to position [81, 0]
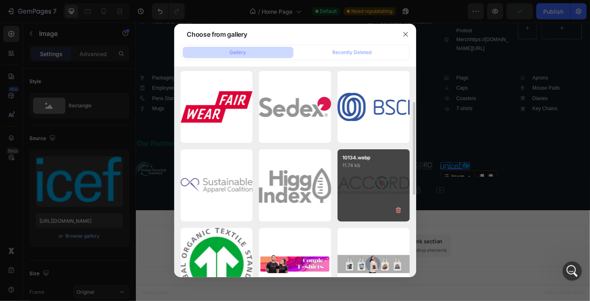
click at [360, 192] on div "10134.webp 11.74 kb" at bounding box center [373, 185] width 72 height 72
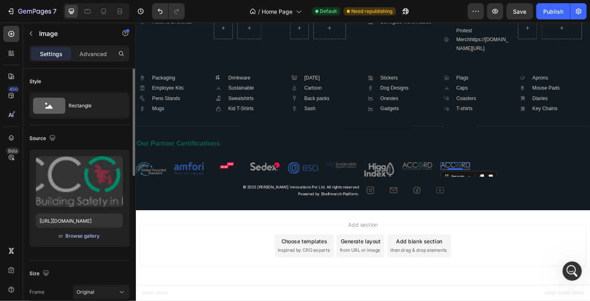
click at [95, 233] on div "Browse gallery" at bounding box center [83, 235] width 34 height 7
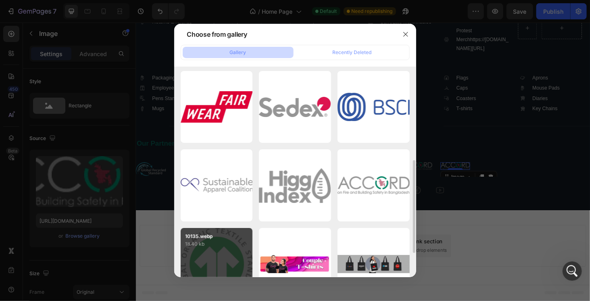
scroll to position [121, 0]
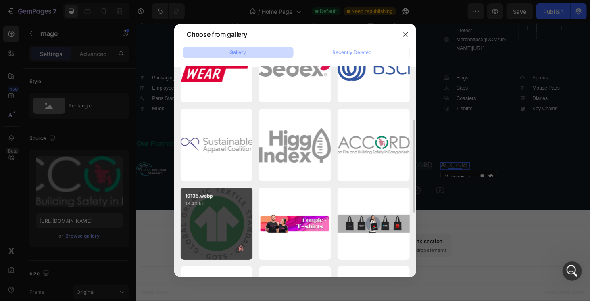
click at [223, 211] on div "10135.webp 18.40 kb" at bounding box center [217, 223] width 72 height 72
type input "https://cdn.shopify.com/s/files/1/0766/1961/2411/files/gempages_580647153446158…"
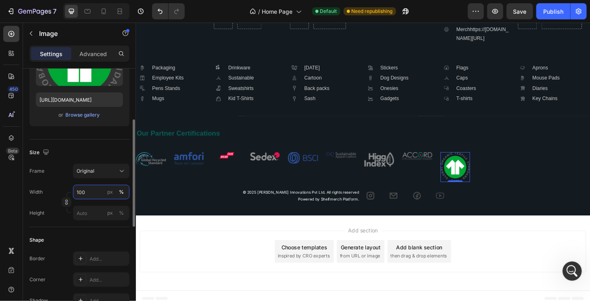
click at [89, 194] on input "100" at bounding box center [101, 192] width 56 height 15
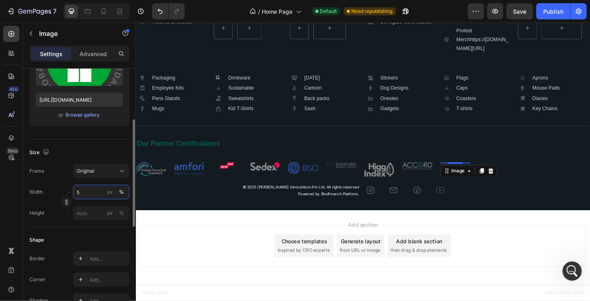
type input "50"
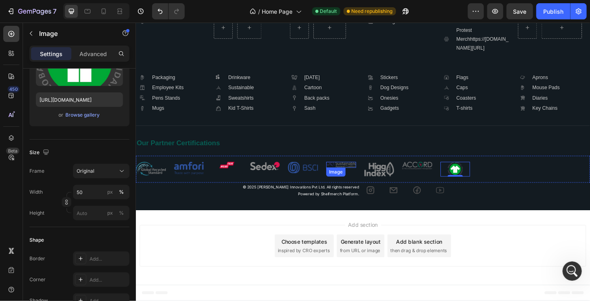
click at [362, 174] on img at bounding box center [354, 174] width 32 height 6
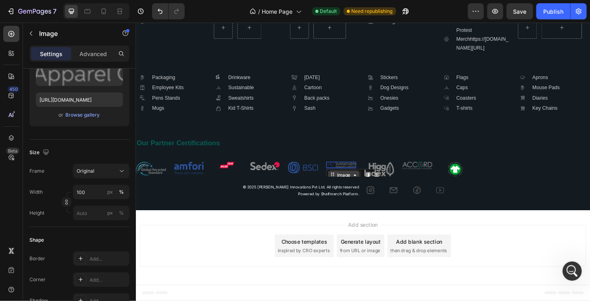
drag, startPoint x: 355, startPoint y: 177, endPoint x: 356, endPoint y: 183, distance: 5.7
click at [356, 177] on div "Image 14" at bounding box center [354, 174] width 32 height 6
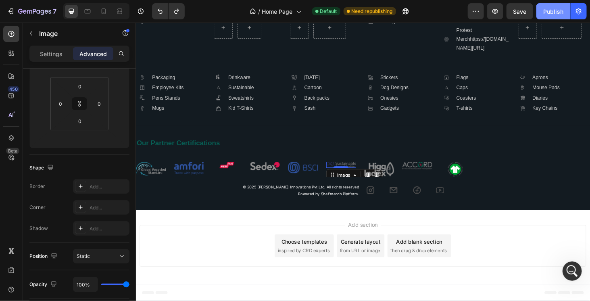
click at [549, 14] on div "Publish" at bounding box center [553, 11] width 20 height 8
click at [86, 10] on icon at bounding box center [87, 11] width 8 height 8
type input "11"
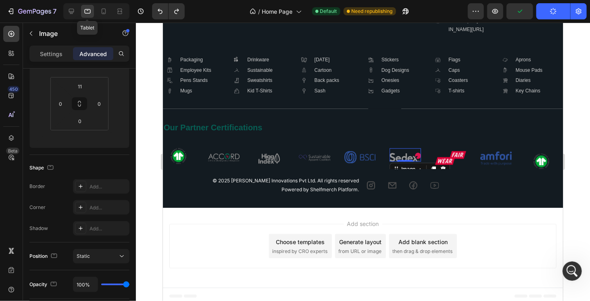
scroll to position [1960, 0]
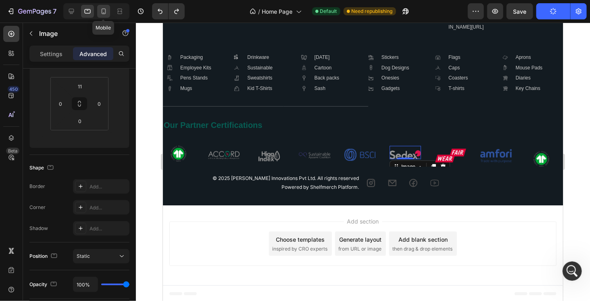
click at [107, 13] on icon at bounding box center [104, 11] width 8 height 8
type input "0"
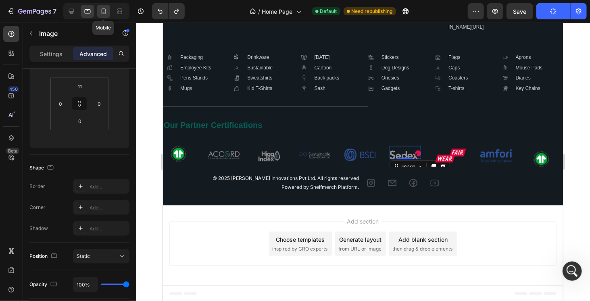
type input "0"
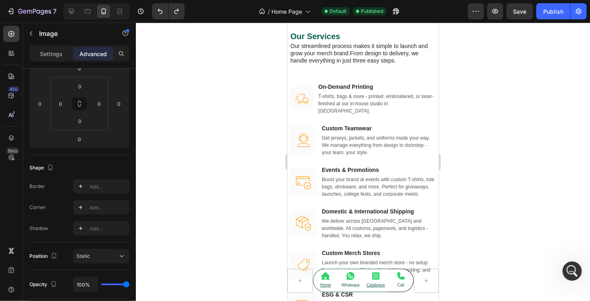
scroll to position [950, 0]
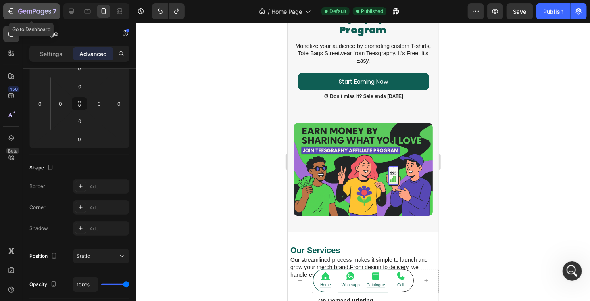
click at [12, 16] on div "7" at bounding box center [32, 11] width 50 height 10
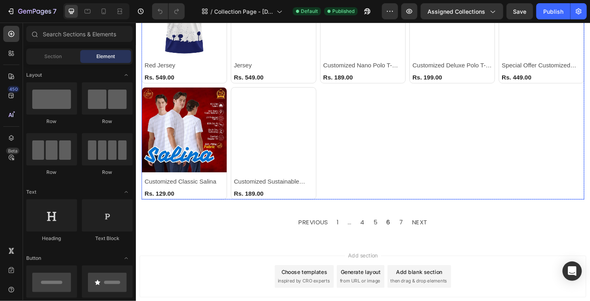
scroll to position [242, 0]
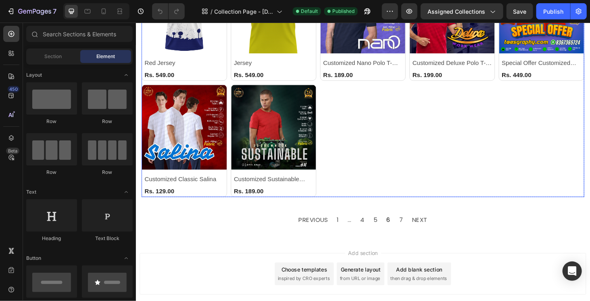
click at [405, 156] on div "Product Images & Gallery Row Customized Staple Crew Neck (P) Title Rs. 189.00 (…" at bounding box center [378, 24] width 472 height 367
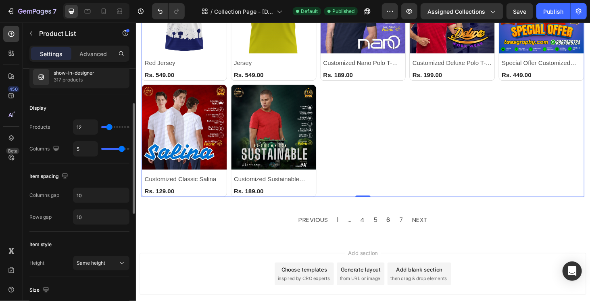
scroll to position [121, 0]
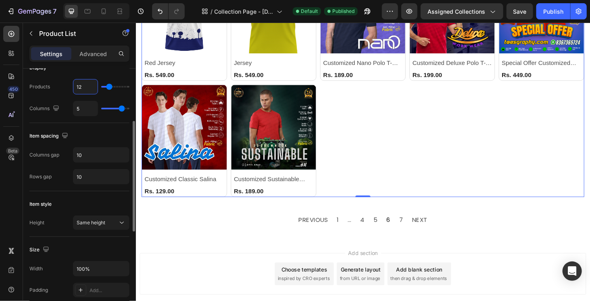
click at [90, 87] on input "12" at bounding box center [85, 86] width 24 height 15
type input "13"
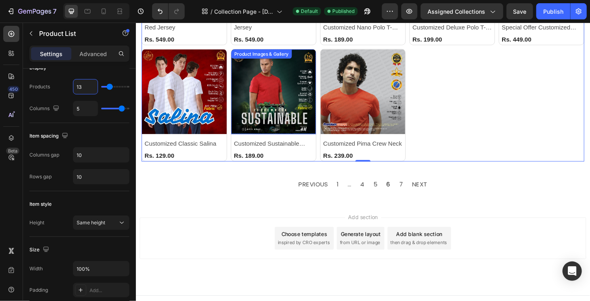
scroll to position [286, 0]
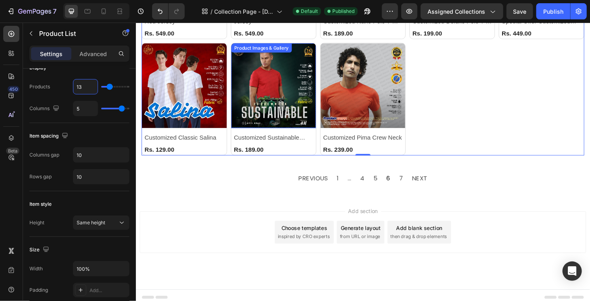
type input "14"
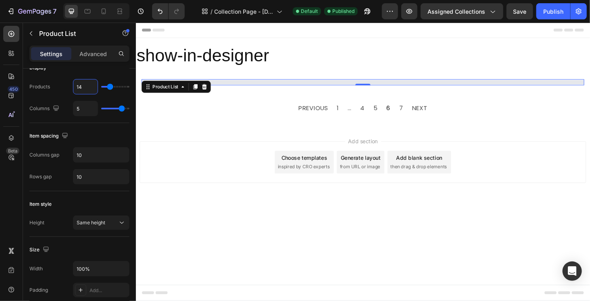
scroll to position [0, 0]
type input "15"
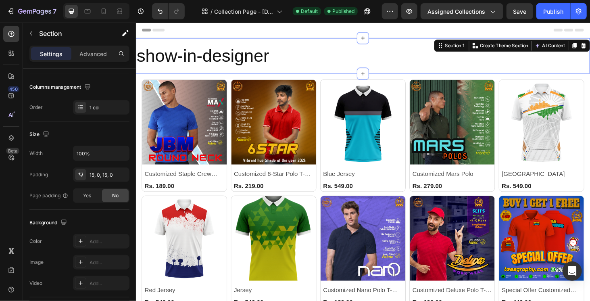
click at [308, 42] on div "show-in-designer Collection Title Section 1 Create Theme Section AI Content Wri…" at bounding box center [377, 58] width 484 height 38
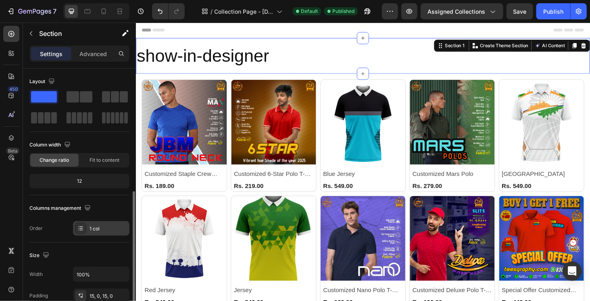
scroll to position [81, 0]
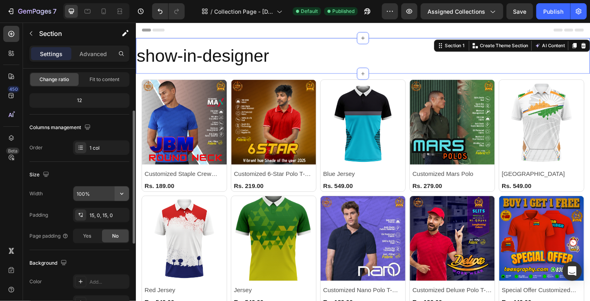
click at [117, 191] on button "button" at bounding box center [121, 193] width 15 height 15
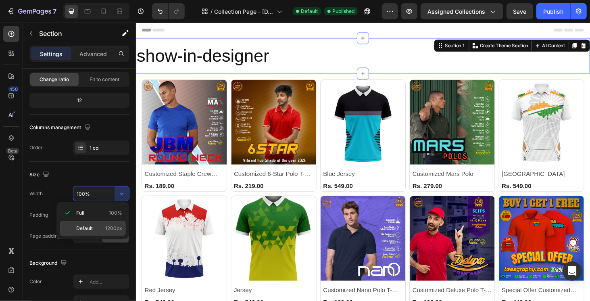
click at [108, 227] on span "1200px" at bounding box center [113, 228] width 17 height 7
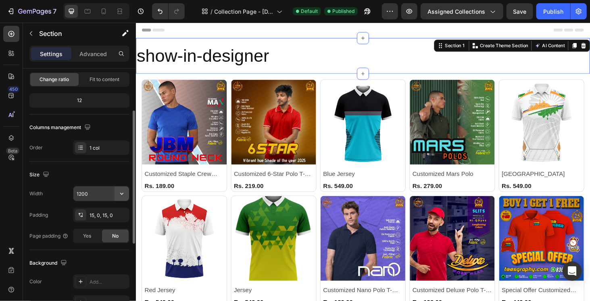
click at [123, 190] on icon "button" at bounding box center [122, 193] width 8 height 8
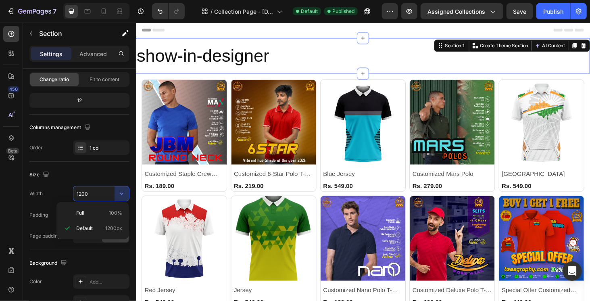
click at [100, 205] on div "Full 100% Default 1200px" at bounding box center [92, 220] width 73 height 37
click at [98, 208] on div "Full 100%" at bounding box center [93, 212] width 66 height 15
type input "100%"
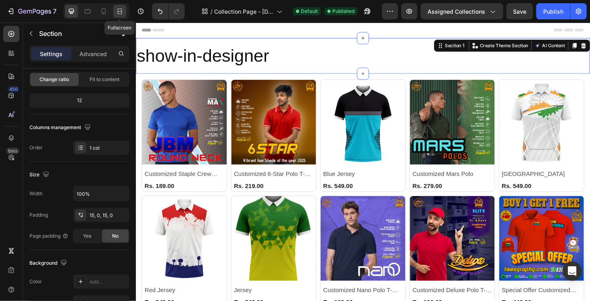
click at [120, 10] on icon at bounding box center [120, 11] width 8 height 8
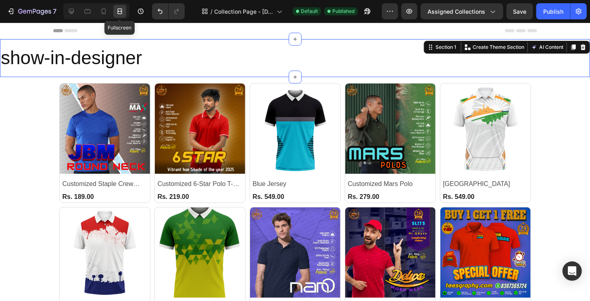
click at [120, 10] on icon at bounding box center [120, 11] width 8 height 8
click at [75, 11] on div at bounding box center [71, 11] width 13 height 13
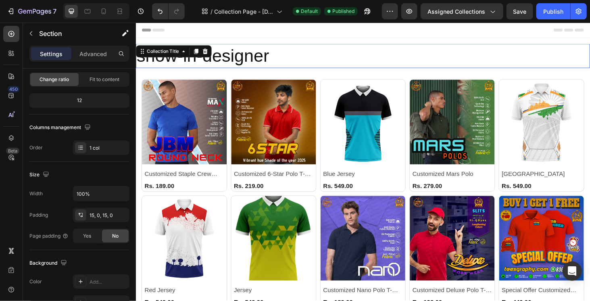
scroll to position [18, 0]
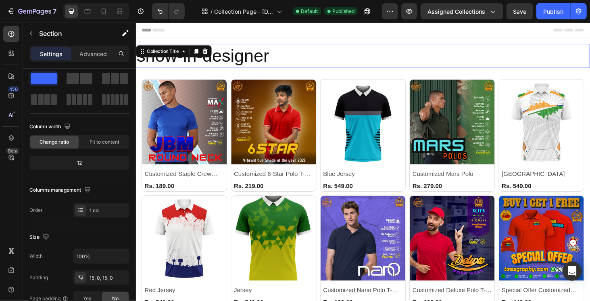
click at [239, 60] on h2 "show-in-designer" at bounding box center [377, 58] width 484 height 26
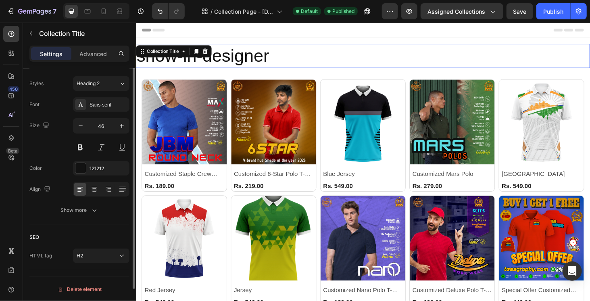
scroll to position [0, 0]
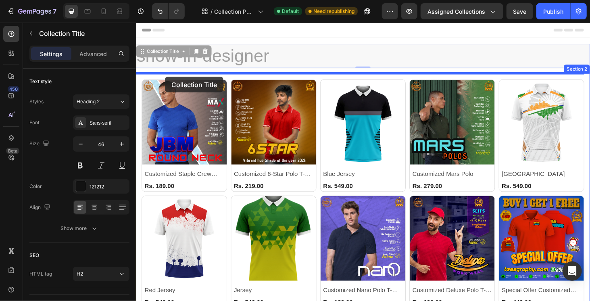
drag, startPoint x: 143, startPoint y: 52, endPoint x: 166, endPoint y: 80, distance: 36.3
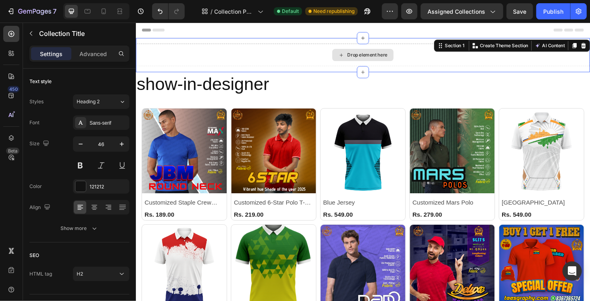
click at [254, 54] on div "Drop element here" at bounding box center [377, 57] width 484 height 24
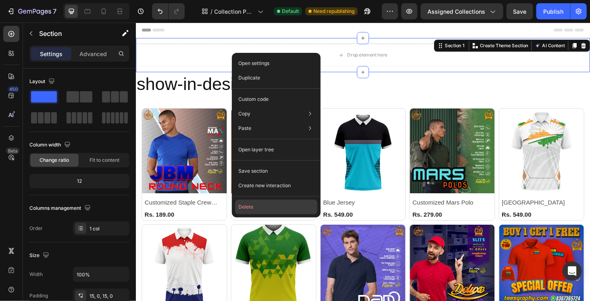
click at [253, 200] on button "Delete" at bounding box center [276, 207] width 82 height 15
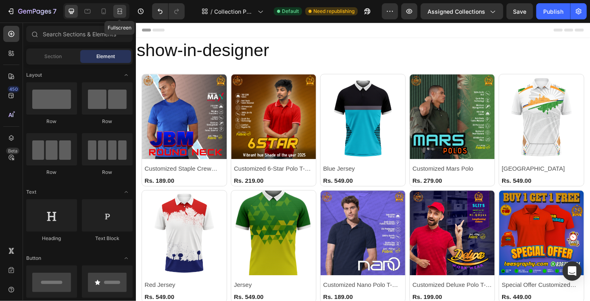
click at [120, 11] on icon at bounding box center [121, 11] width 2 height 2
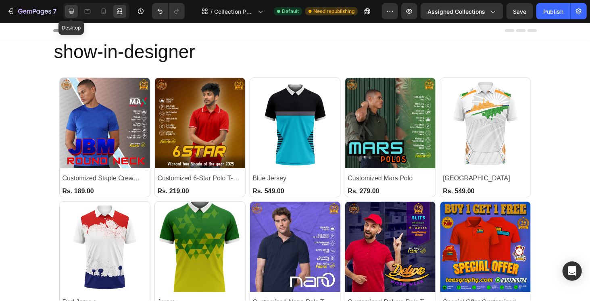
click at [67, 8] on div at bounding box center [71, 11] width 13 height 13
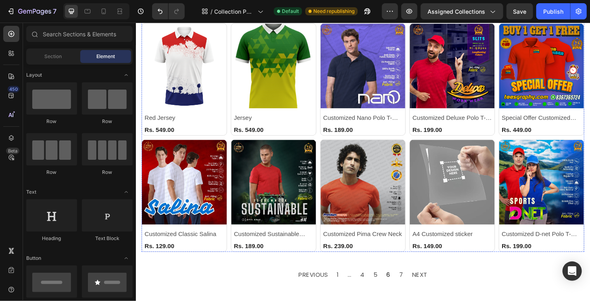
scroll to position [202, 0]
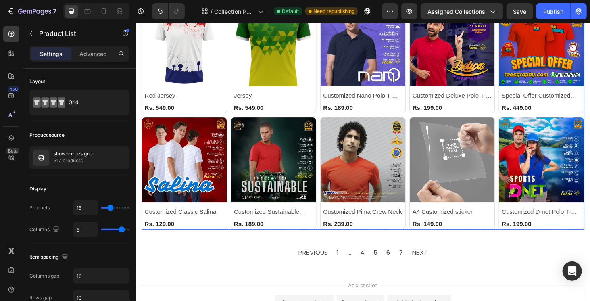
click at [329, 168] on div "Product Images & Gallery Row Customized Staple Crew Neck (P) Title Rs. 189.00 (…" at bounding box center [378, 58] width 472 height 367
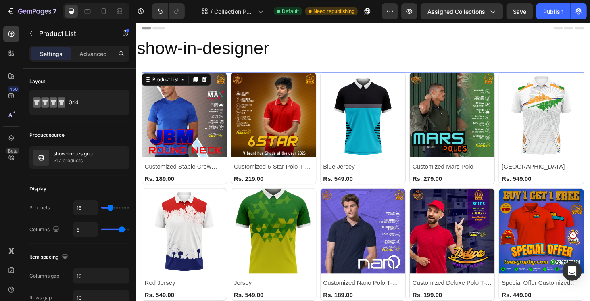
scroll to position [0, 0]
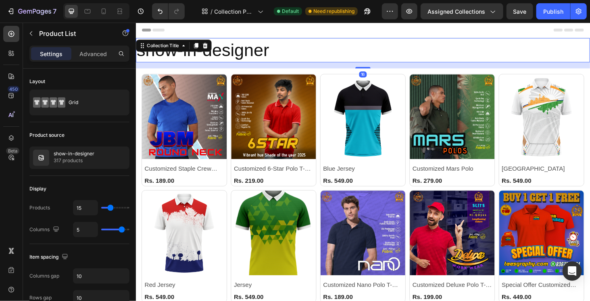
click at [197, 53] on h2 "show-in-designer" at bounding box center [377, 52] width 484 height 26
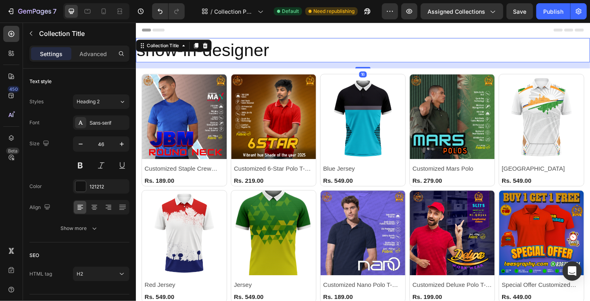
click at [264, 52] on h2 "show-in-designer" at bounding box center [377, 52] width 484 height 26
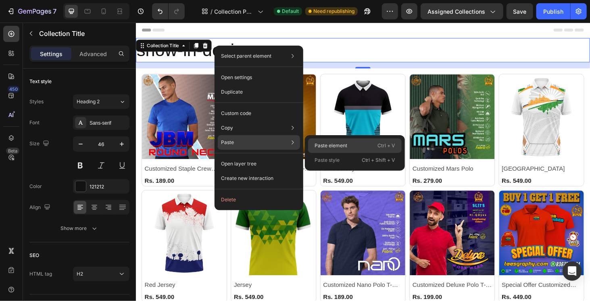
click at [320, 147] on p "Paste element" at bounding box center [330, 145] width 33 height 7
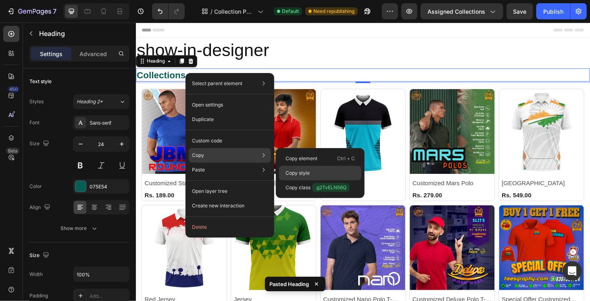
drag, startPoint x: 310, startPoint y: 173, endPoint x: 152, endPoint y: 53, distance: 197.7
click at [310, 180] on div "Copy style" at bounding box center [320, 187] width 82 height 15
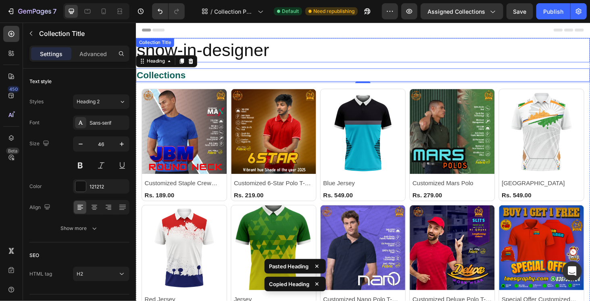
click at [278, 52] on h2 "show-in-designer" at bounding box center [377, 52] width 484 height 26
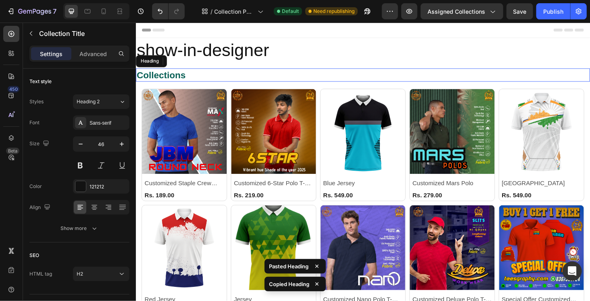
click at [185, 73] on h2 "Collections" at bounding box center [377, 78] width 484 height 14
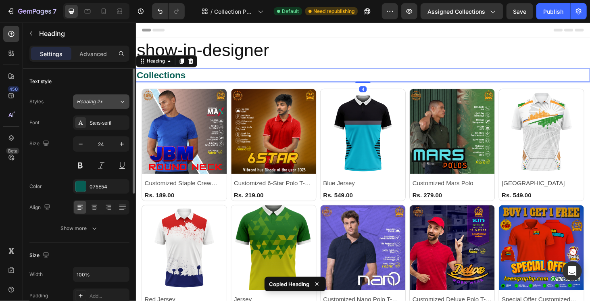
click at [94, 100] on span "Heading 2*" at bounding box center [90, 101] width 26 height 7
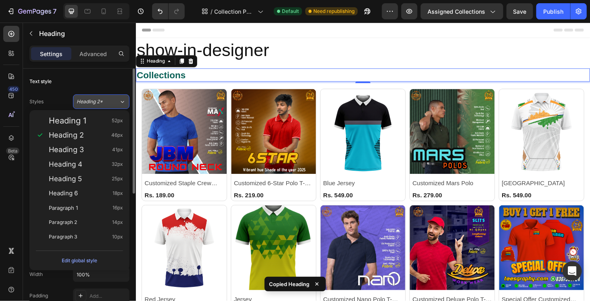
click at [94, 100] on span "Heading 2*" at bounding box center [90, 101] width 26 height 7
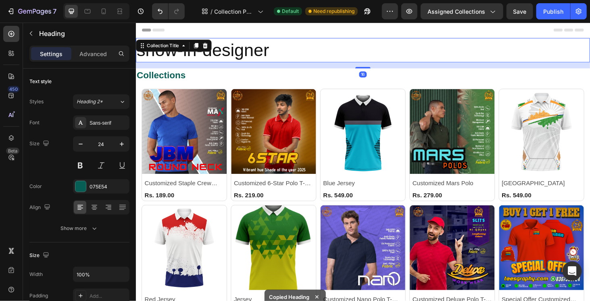
click at [254, 43] on h2 "show-in-designer" at bounding box center [377, 52] width 484 height 26
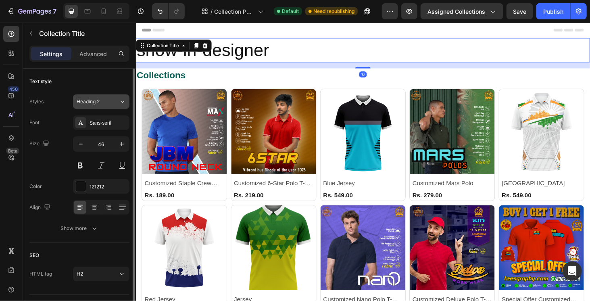
click at [103, 103] on div "Heading 2" at bounding box center [93, 101] width 33 height 7
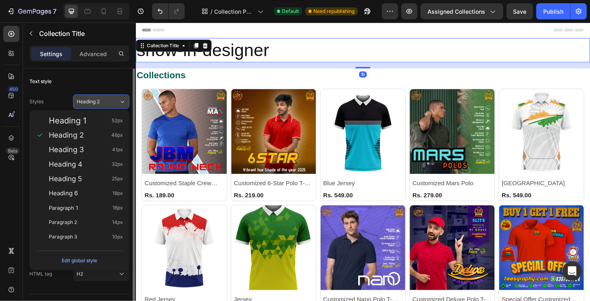
click at [103, 103] on div "Heading 2" at bounding box center [93, 101] width 33 height 7
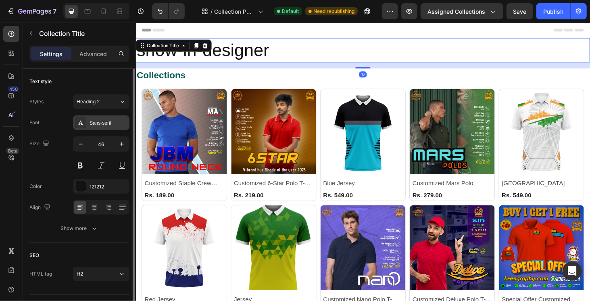
click at [100, 121] on div "Sans-serif" at bounding box center [108, 122] width 38 height 7
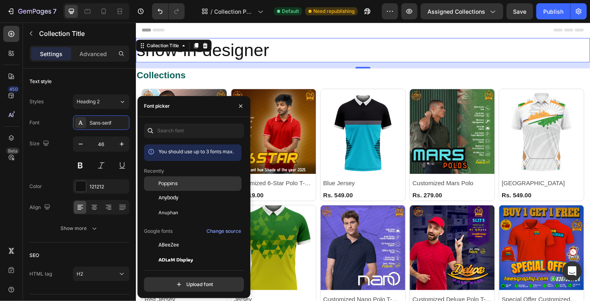
click at [176, 183] on span "Poppins" at bounding box center [167, 183] width 19 height 7
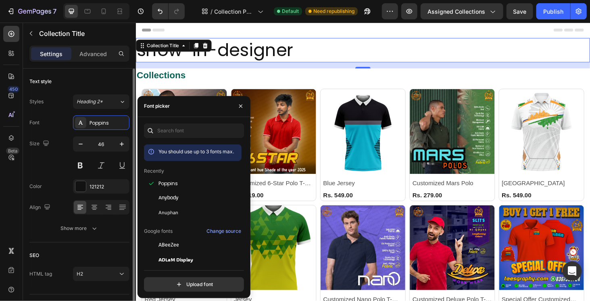
click at [58, 140] on div "Size 46" at bounding box center [79, 154] width 100 height 36
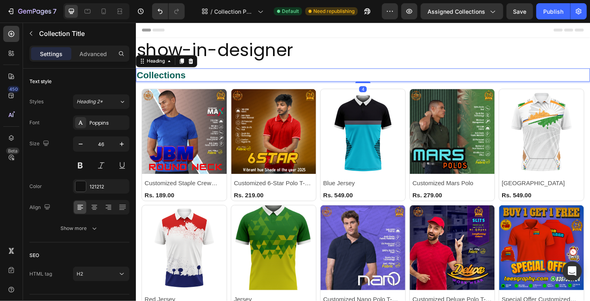
click at [158, 79] on h2 "Collections" at bounding box center [377, 78] width 484 height 14
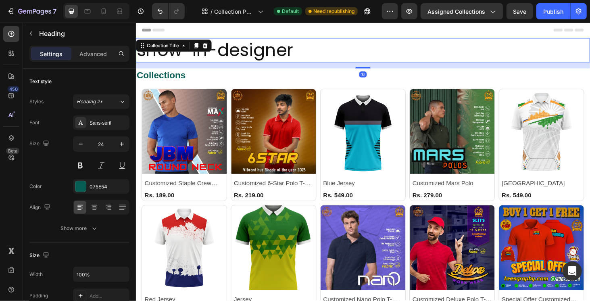
click at [231, 49] on h2 "show-in-designer" at bounding box center [377, 52] width 484 height 26
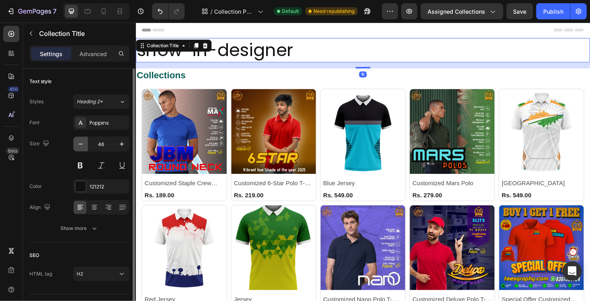
click at [82, 140] on icon "button" at bounding box center [81, 144] width 8 height 8
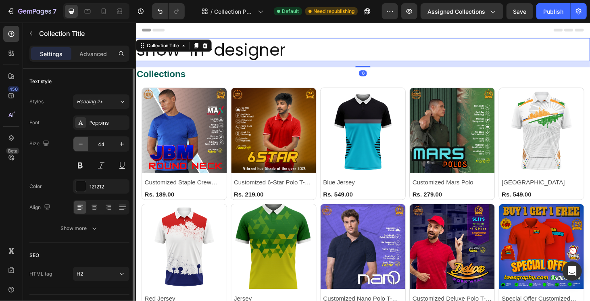
click at [82, 140] on icon "button" at bounding box center [81, 144] width 8 height 8
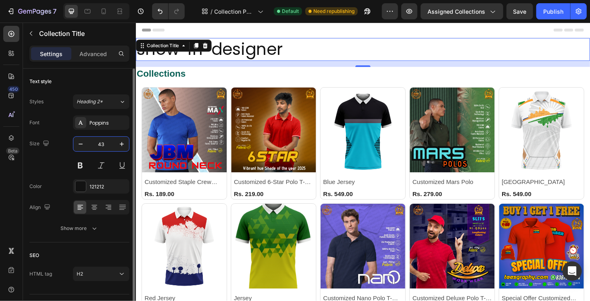
click at [106, 142] on input "43" at bounding box center [101, 144] width 27 height 15
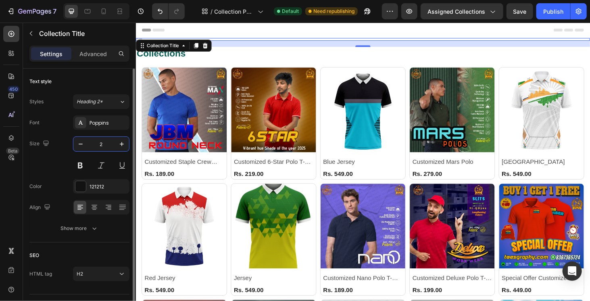
type input "24"
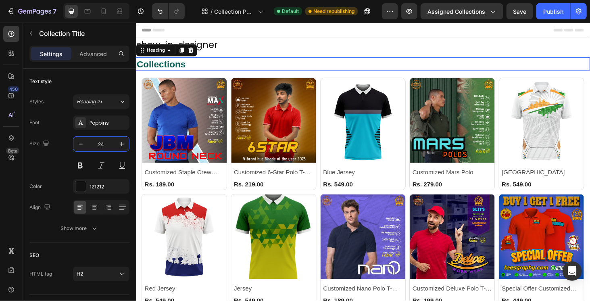
click at [190, 69] on h2 "Collections" at bounding box center [377, 66] width 484 height 14
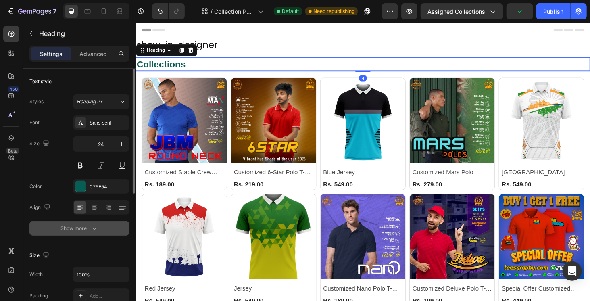
click at [81, 224] on div "Show more" at bounding box center [79, 228] width 37 height 8
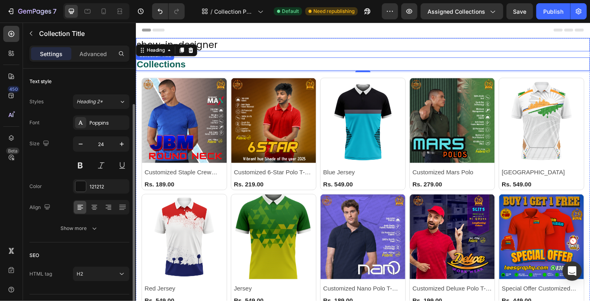
click at [217, 41] on h2 "show-in-designer" at bounding box center [377, 46] width 484 height 14
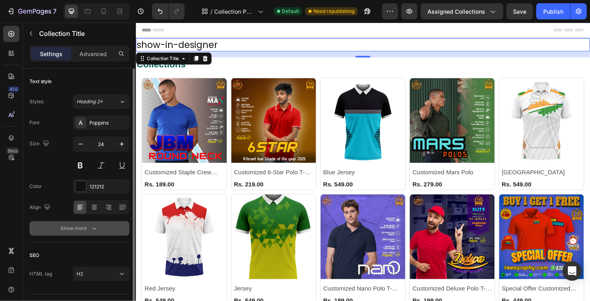
click at [81, 225] on div "Show more" at bounding box center [79, 228] width 37 height 8
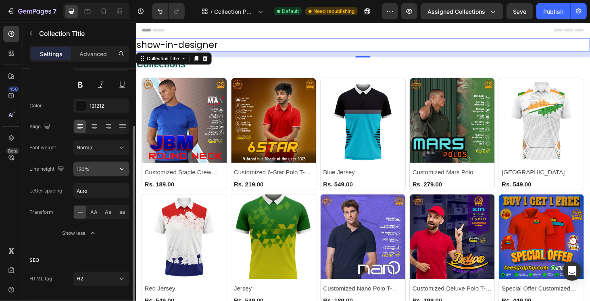
scroll to position [40, 0]
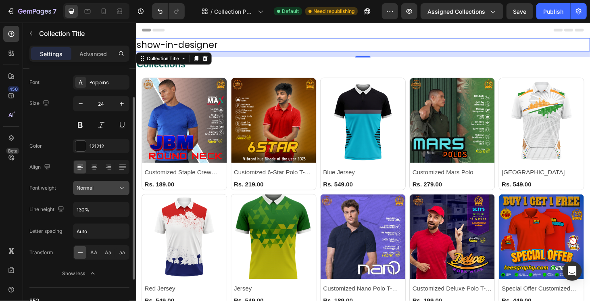
click at [96, 185] on div "Normal" at bounding box center [97, 187] width 41 height 7
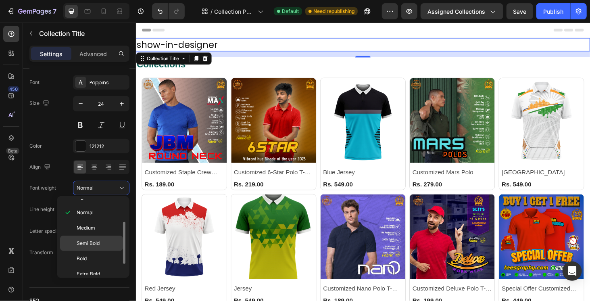
click at [94, 241] on span "Semi Bold" at bounding box center [88, 242] width 23 height 7
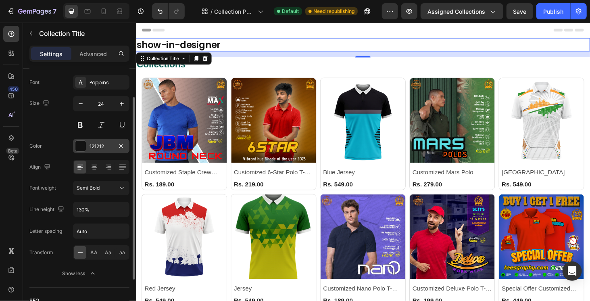
click at [79, 144] on div at bounding box center [80, 146] width 10 height 10
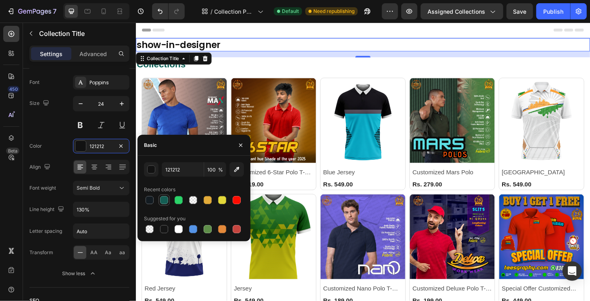
click at [163, 199] on div at bounding box center [164, 200] width 8 height 8
type input "155E54"
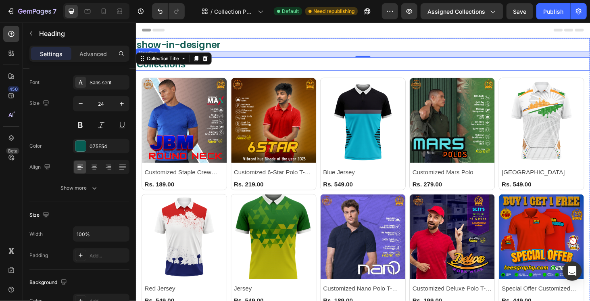
click at [280, 60] on h2 "Collections" at bounding box center [377, 66] width 484 height 14
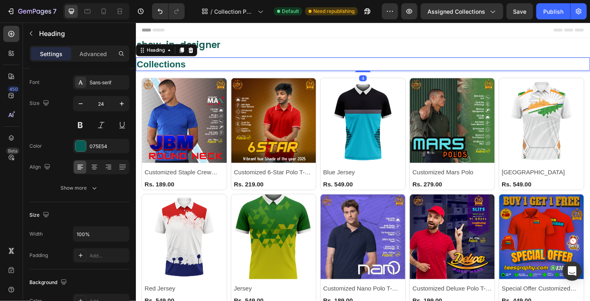
scroll to position [0, 0]
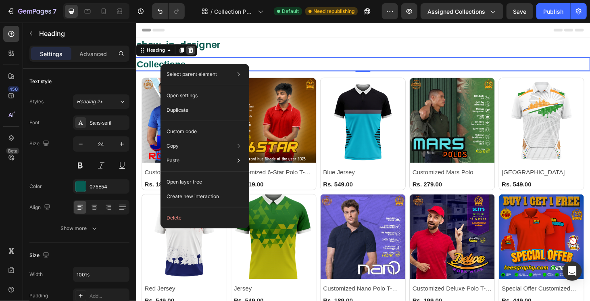
click at [196, 52] on icon at bounding box center [194, 51] width 6 height 6
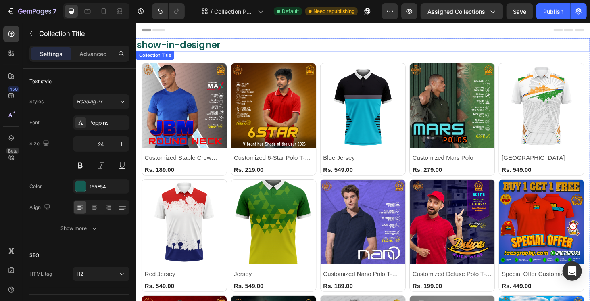
click at [210, 50] on h2 "show-in-designer" at bounding box center [377, 46] width 484 height 14
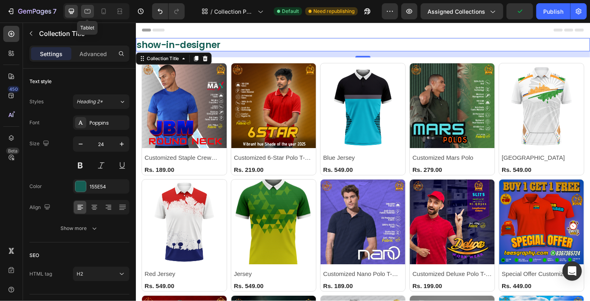
click at [82, 12] on div at bounding box center [87, 11] width 13 height 13
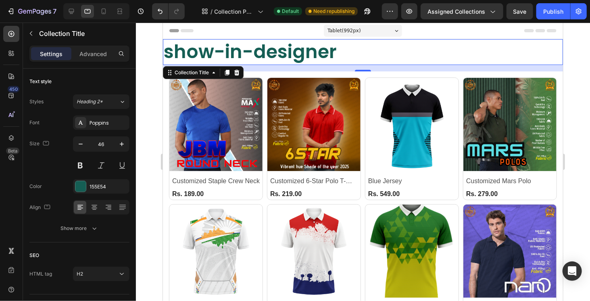
click at [211, 51] on h2 "show-in-designer" at bounding box center [362, 52] width 400 height 26
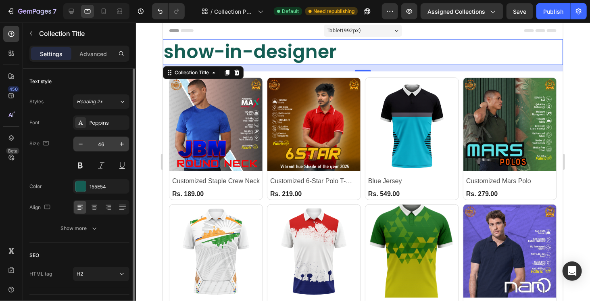
click at [97, 145] on input "46" at bounding box center [101, 144] width 27 height 15
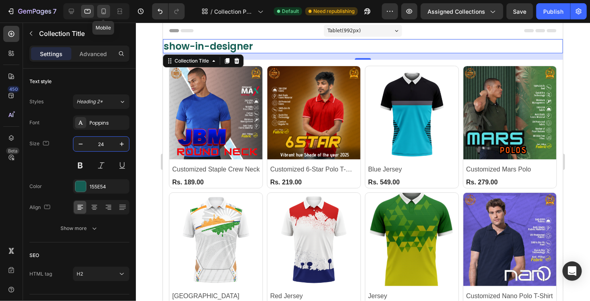
click at [105, 8] on icon at bounding box center [104, 11] width 4 height 6
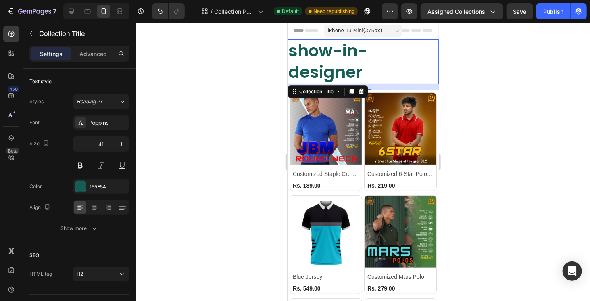
click at [334, 58] on h2 "show-in-designer" at bounding box center [362, 61] width 151 height 45
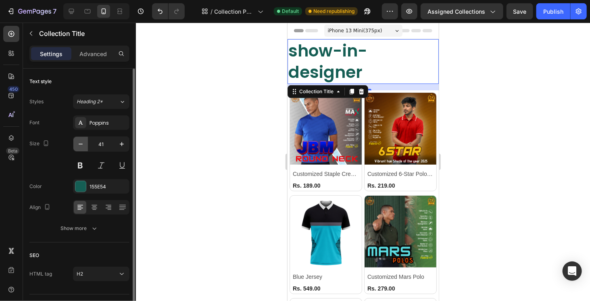
click at [83, 142] on icon "button" at bounding box center [81, 144] width 8 height 8
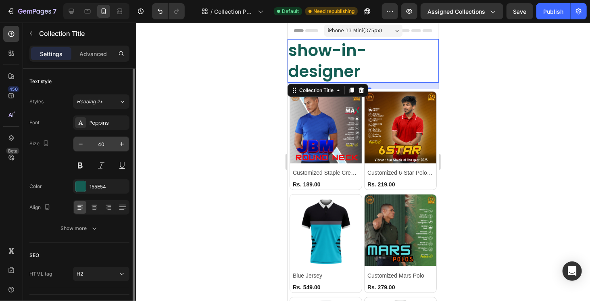
click at [103, 142] on input "40" at bounding box center [101, 144] width 27 height 15
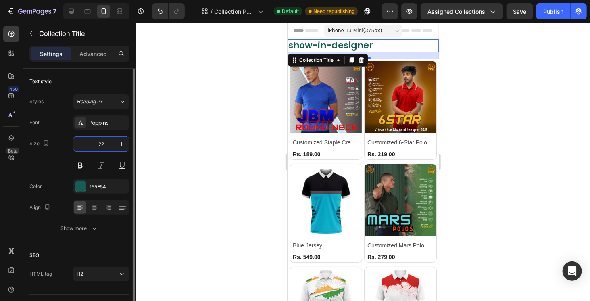
scroll to position [18, 0]
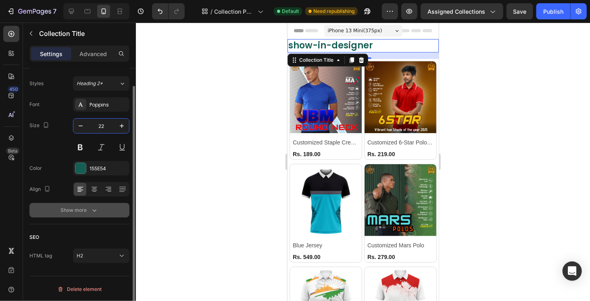
type input "22"
click at [83, 213] on div "Show more" at bounding box center [79, 210] width 37 height 8
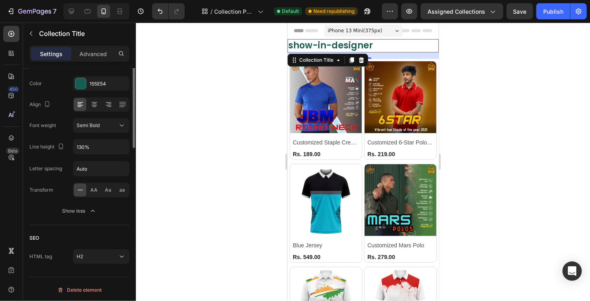
scroll to position [0, 0]
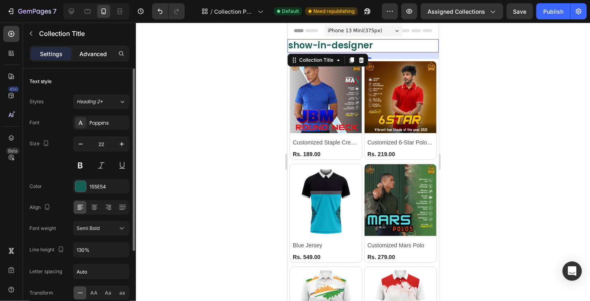
click at [81, 50] on p "Advanced" at bounding box center [92, 54] width 27 height 8
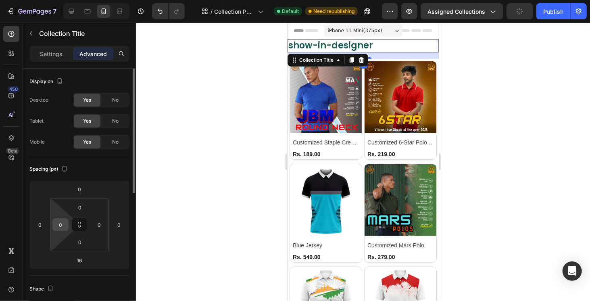
click at [64, 229] on input "0" at bounding box center [60, 225] width 12 height 12
type input "5"
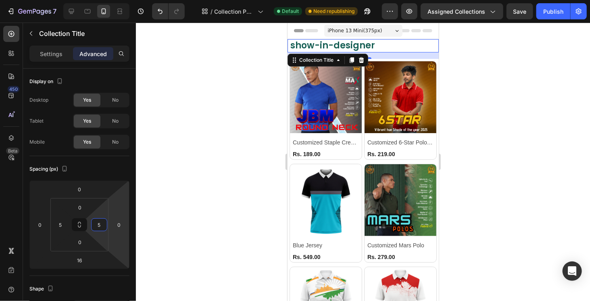
type input "5"
click at [243, 142] on div at bounding box center [363, 162] width 454 height 278
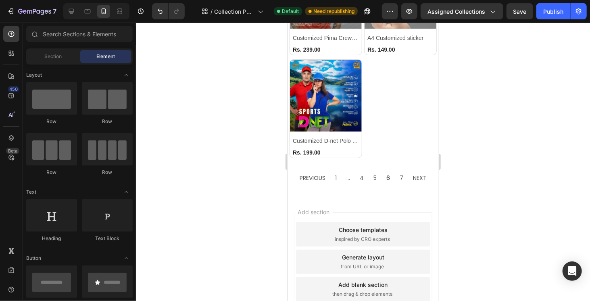
scroll to position [726, 0]
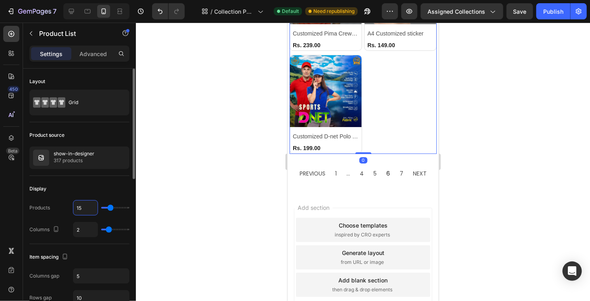
click at [93, 205] on input "15" at bounding box center [85, 207] width 24 height 15
type input "16"
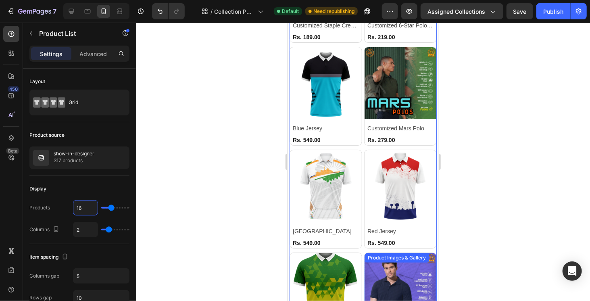
scroll to position [0, 0]
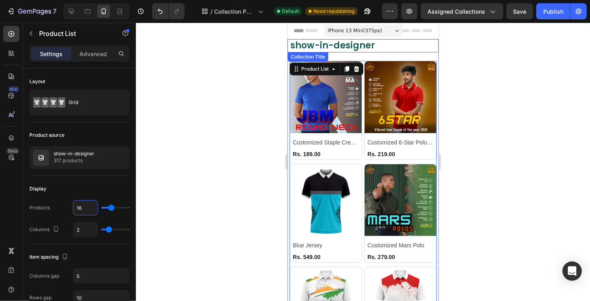
click at [384, 46] on h2 "show-in-designer" at bounding box center [362, 45] width 147 height 13
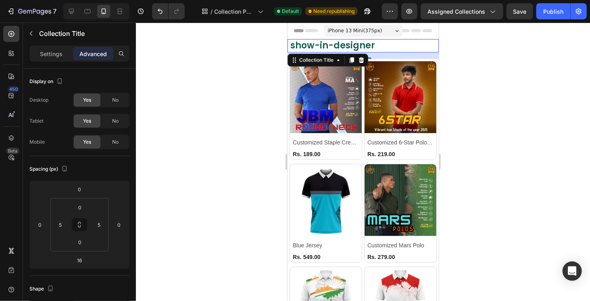
click at [390, 42] on h2 "show-in-designer" at bounding box center [362, 45] width 147 height 13
click at [422, 44] on h2 "show-in-designer" at bounding box center [362, 45] width 147 height 13
click at [292, 57] on icon at bounding box center [292, 57] width 1 height 1
click at [400, 57] on div "16" at bounding box center [362, 55] width 151 height 6
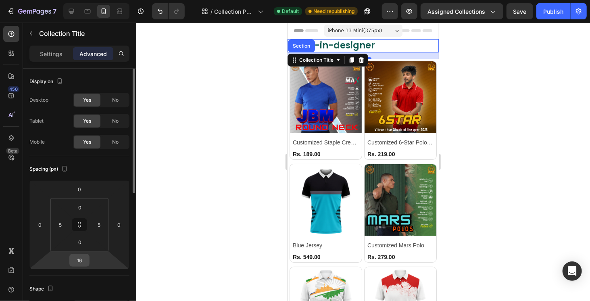
click at [79, 260] on input "16" at bounding box center [79, 260] width 16 height 12
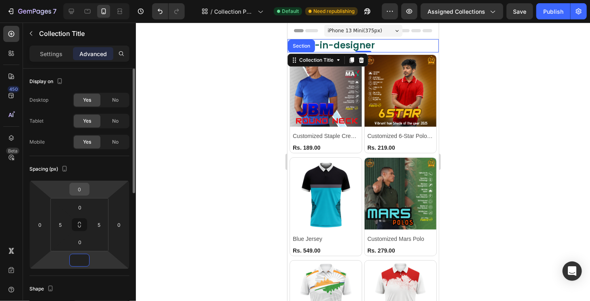
type input "0"
click at [72, 191] on input "0" at bounding box center [79, 189] width 16 height 12
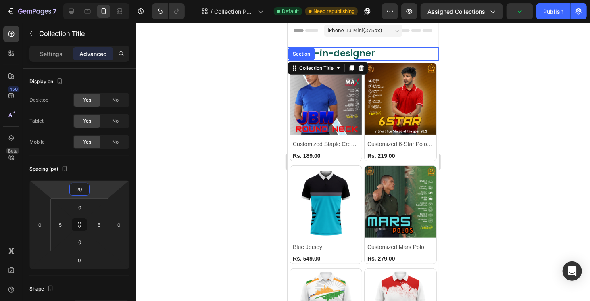
type input "20"
click at [229, 149] on div at bounding box center [363, 162] width 454 height 278
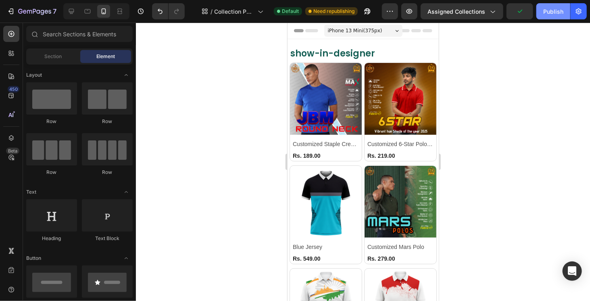
click at [551, 10] on div "Publish" at bounding box center [553, 11] width 20 height 8
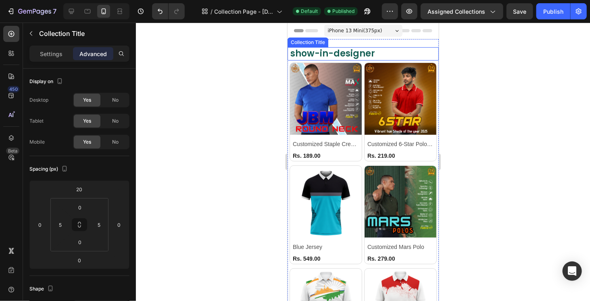
click at [332, 52] on h2 "show-in-designer" at bounding box center [362, 53] width 147 height 13
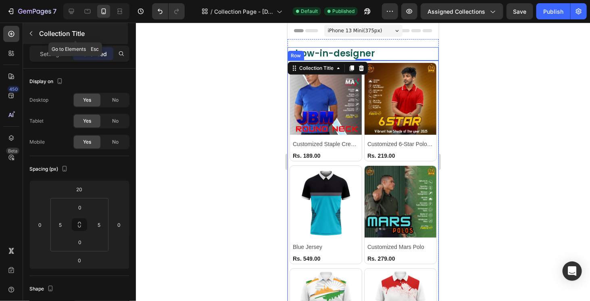
click at [32, 33] on icon "button" at bounding box center [31, 33] width 6 height 6
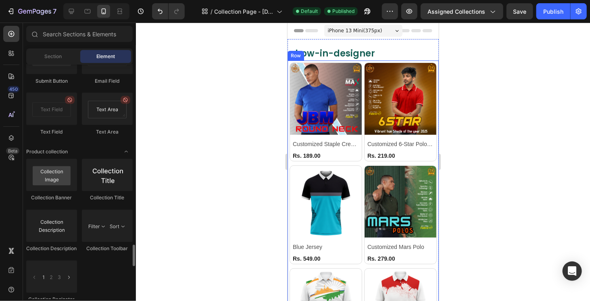
scroll to position [2056, 0]
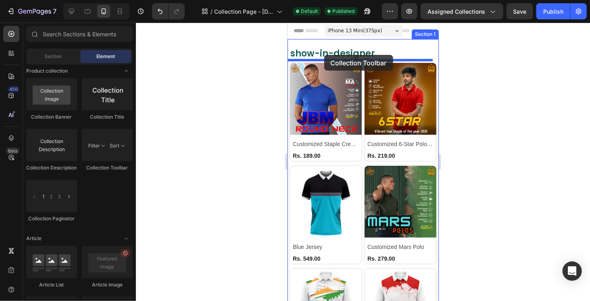
drag, startPoint x: 385, startPoint y: 171, endPoint x: 324, endPoint y: 54, distance: 131.5
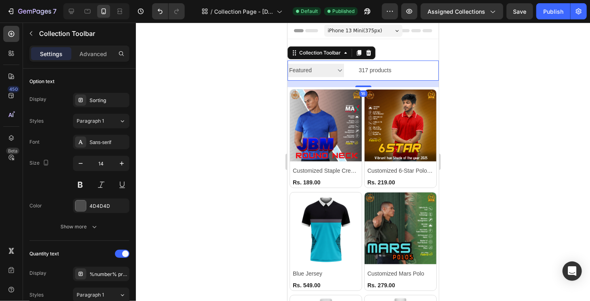
click at [312, 73] on select "Sorting Best selling Featured Alphabetically, A-Z Alphabetically, Z-A Price, lo…" at bounding box center [315, 69] width 56 height 13
click at [316, 69] on select "Sorting Best selling Featured Alphabetically, A-Z Alphabetically, Z-A Price, lo…" at bounding box center [315, 69] width 56 height 13
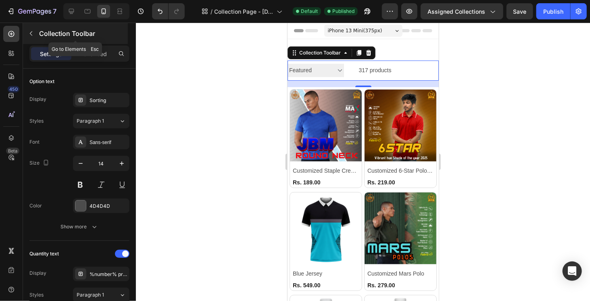
click at [29, 34] on icon "button" at bounding box center [31, 33] width 6 height 6
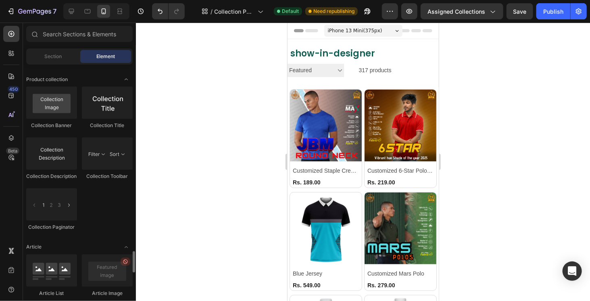
scroll to position [2007, 0]
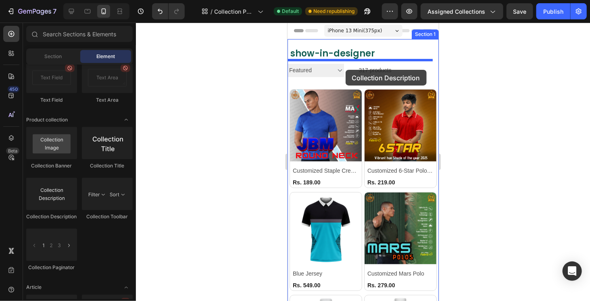
drag, startPoint x: 336, startPoint y: 224, endPoint x: 345, endPoint y: 69, distance: 154.7
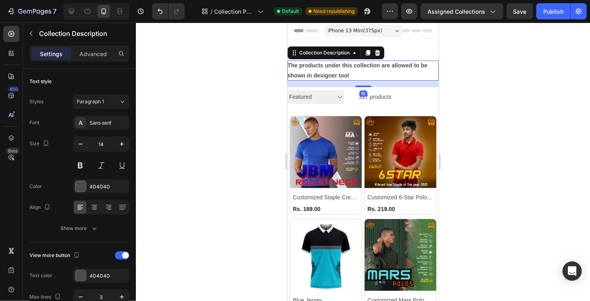
click at [237, 113] on div at bounding box center [363, 162] width 454 height 278
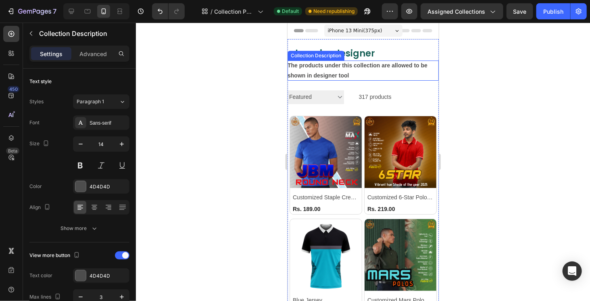
click at [354, 75] on div "The products under this collection are allowed to be shown in designer tool" at bounding box center [362, 70] width 151 height 20
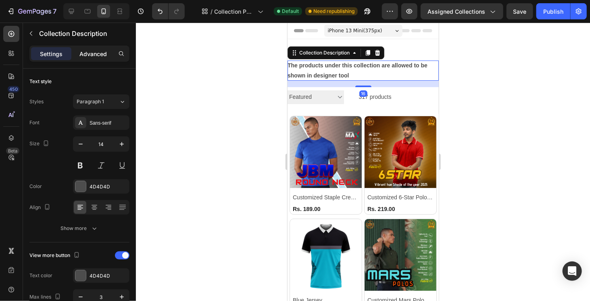
click at [90, 54] on p "Advanced" at bounding box center [92, 54] width 27 height 8
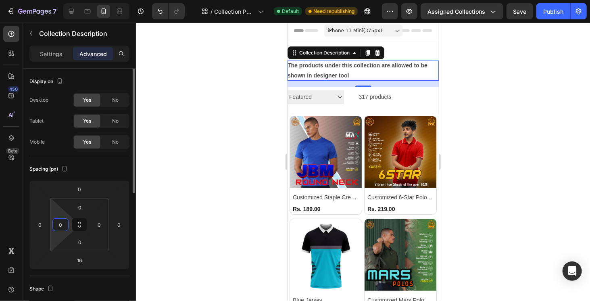
click at [62, 225] on input "0" at bounding box center [60, 225] width 12 height 12
type input "5"
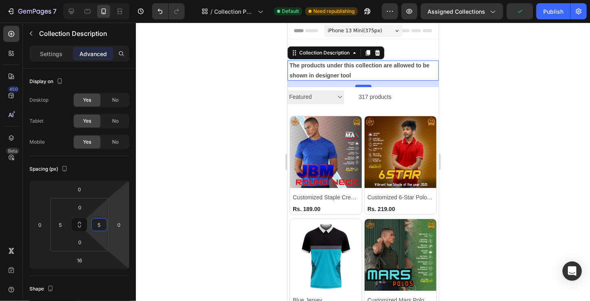
type input "5"
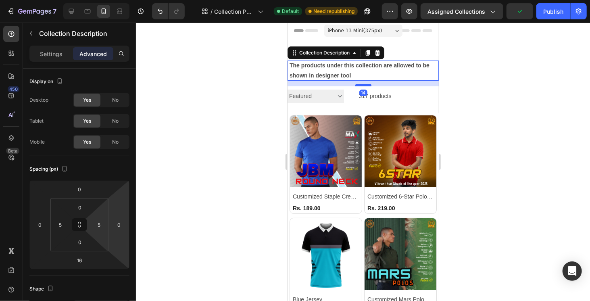
click at [366, 85] on div at bounding box center [363, 84] width 16 height 2
type input "14"
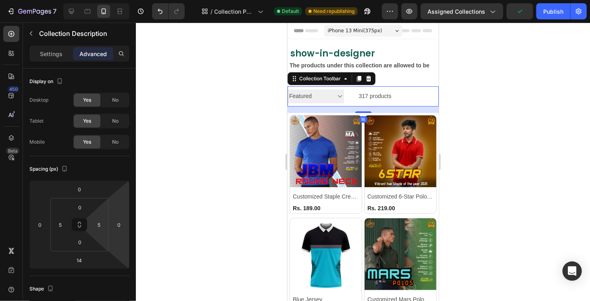
click at [402, 98] on div at bounding box center [415, 96] width 48 height 20
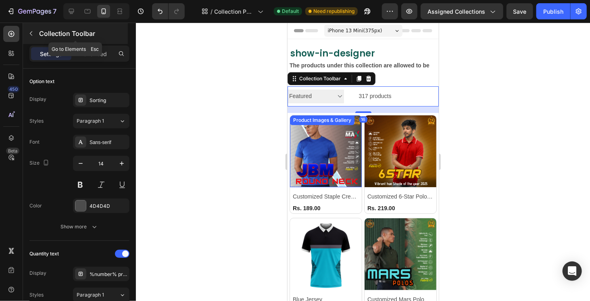
click at [35, 34] on button "button" at bounding box center [31, 33] width 13 height 13
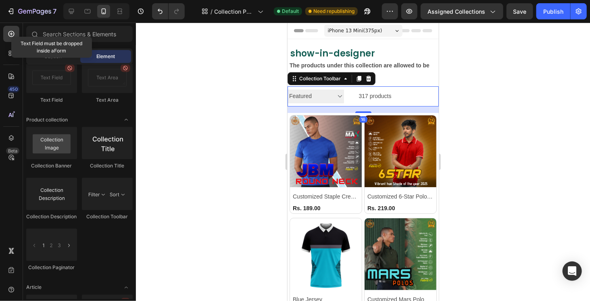
click at [385, 95] on div "317 products" at bounding box center [367, 96] width 48 height 20
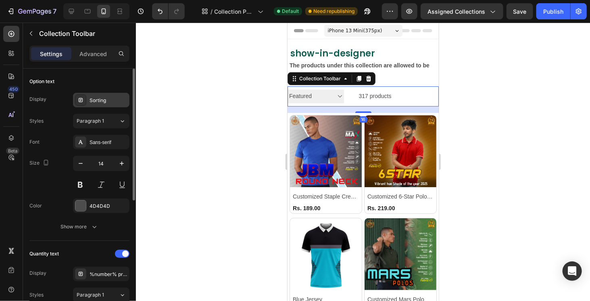
click at [89, 105] on div "Sorting" at bounding box center [101, 100] width 56 height 15
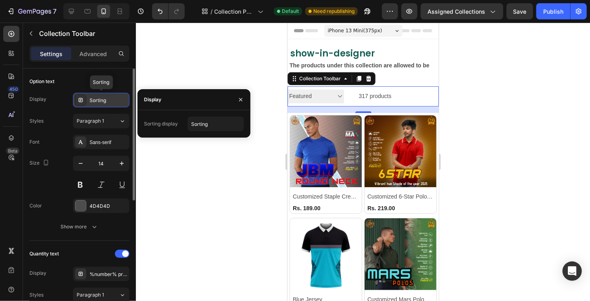
click at [114, 102] on div "Sorting" at bounding box center [108, 100] width 38 height 7
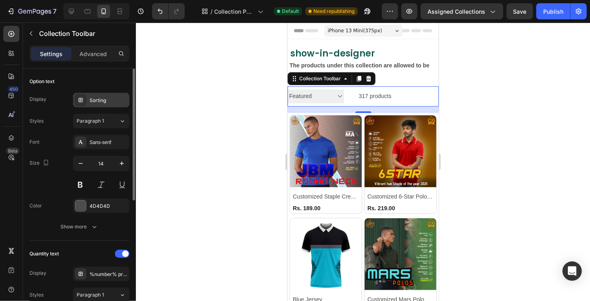
click at [103, 93] on div "Sorting" at bounding box center [101, 100] width 56 height 15
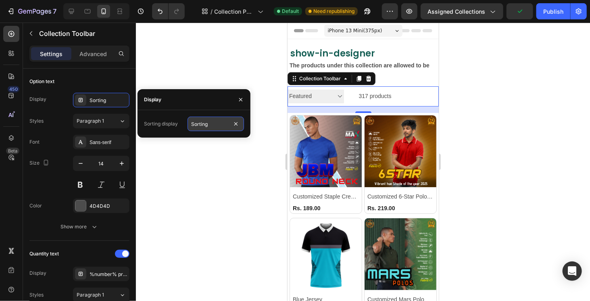
click at [213, 127] on input "Sorting" at bounding box center [215, 124] width 56 height 15
click at [215, 126] on input "text" at bounding box center [215, 124] width 56 height 15
type input "Sorting"
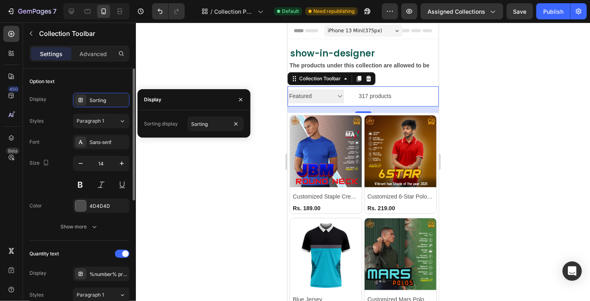
click at [59, 125] on div "Styles Paragraph 1" at bounding box center [79, 121] width 100 height 15
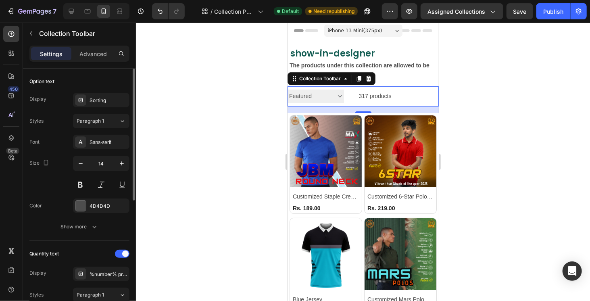
scroll to position [40, 0]
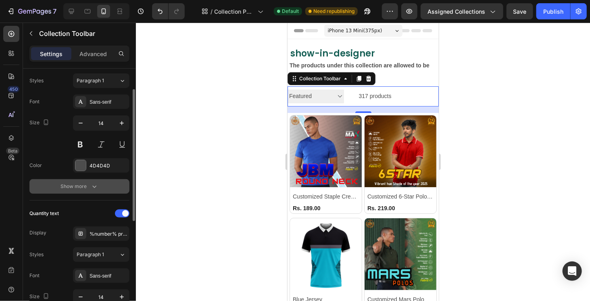
click at [88, 188] on div "Show more" at bounding box center [79, 186] width 37 height 8
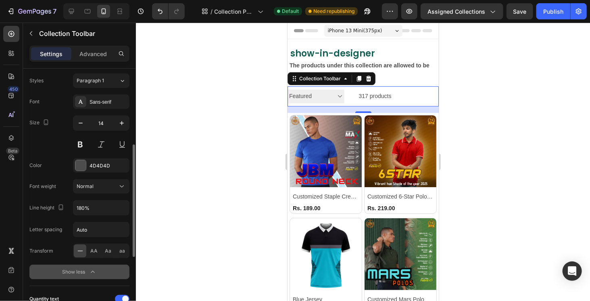
scroll to position [202, 0]
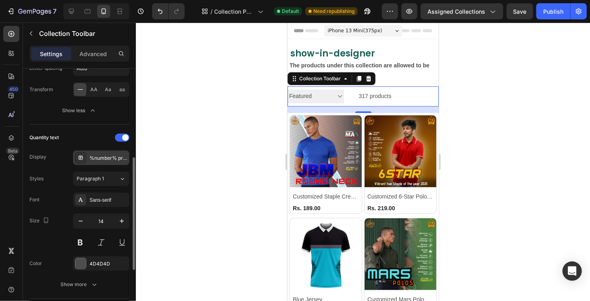
click at [105, 158] on div "%number% products" at bounding box center [108, 157] width 38 height 7
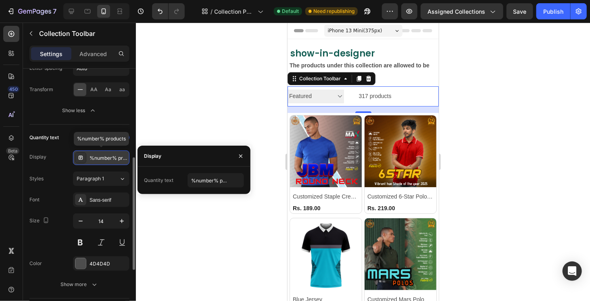
click at [105, 158] on div "%number% products" at bounding box center [108, 157] width 38 height 7
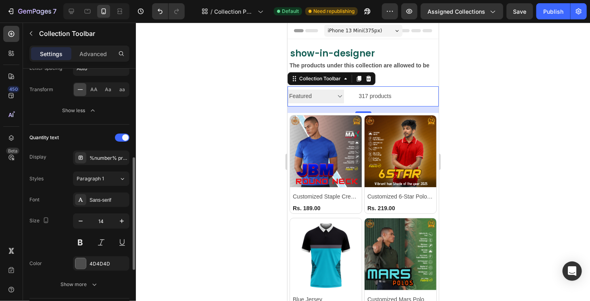
click at [56, 172] on div "Styles Paragraph 1" at bounding box center [79, 178] width 100 height 15
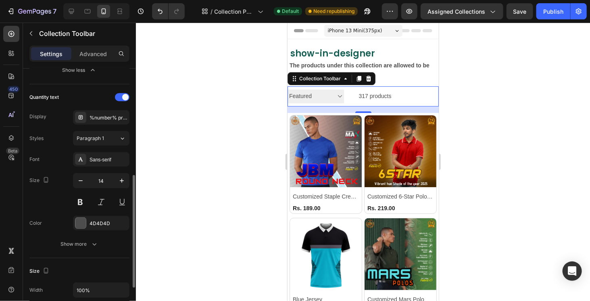
scroll to position [282, 0]
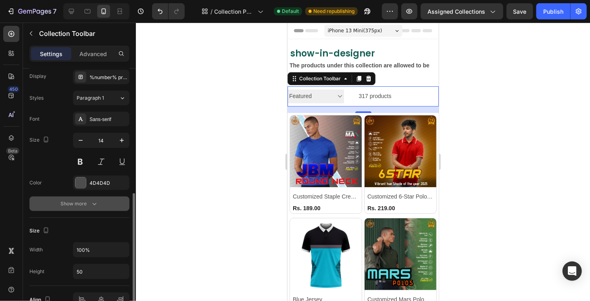
click at [65, 203] on div "Show more" at bounding box center [79, 204] width 37 height 8
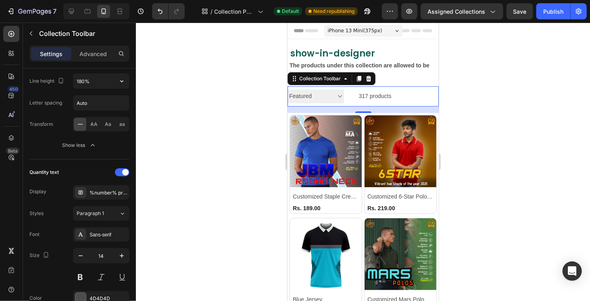
scroll to position [6, 0]
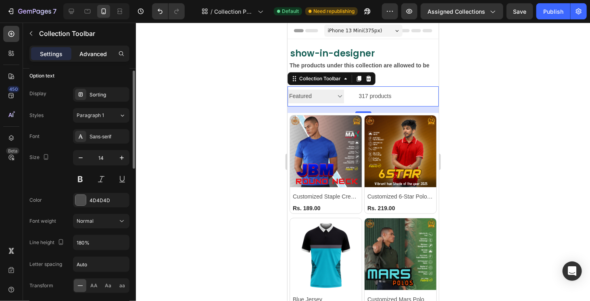
click at [105, 56] on p "Advanced" at bounding box center [92, 54] width 27 height 8
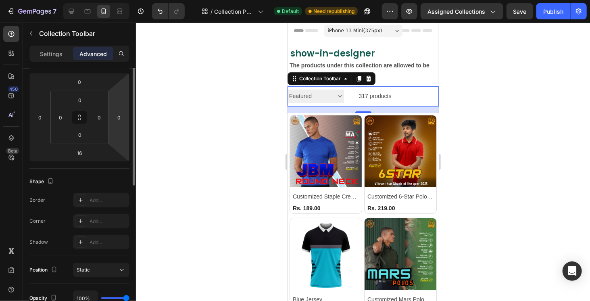
scroll to position [27, 0]
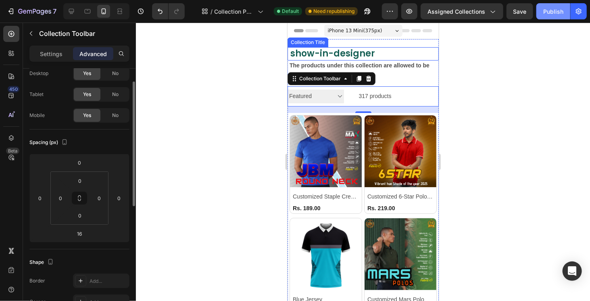
click at [559, 12] on div "Publish" at bounding box center [553, 11] width 20 height 8
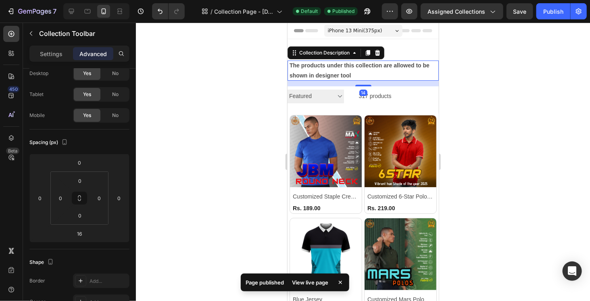
click at [412, 65] on strong "The products under this collection are allowed to be shown in designer tool" at bounding box center [359, 70] width 140 height 17
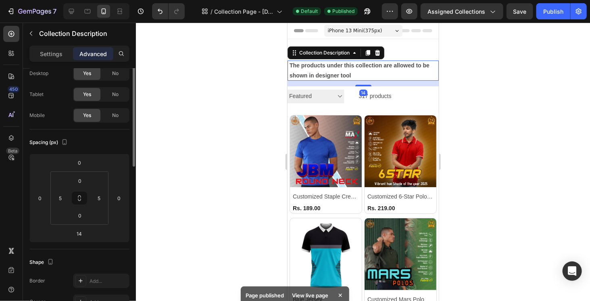
scroll to position [0, 0]
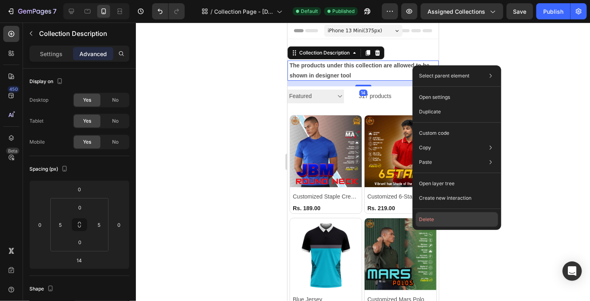
click at [422, 223] on button "Delete" at bounding box center [457, 219] width 82 height 15
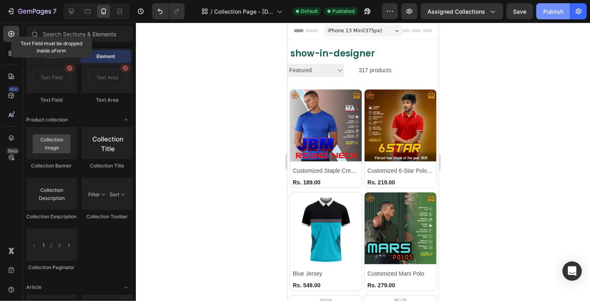
click at [556, 13] on div "Publish" at bounding box center [553, 11] width 20 height 8
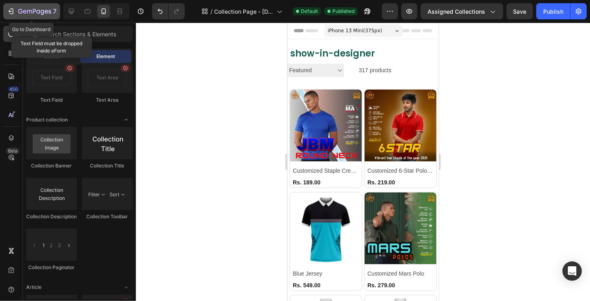
click at [20, 15] on div "7" at bounding box center [37, 11] width 38 height 10
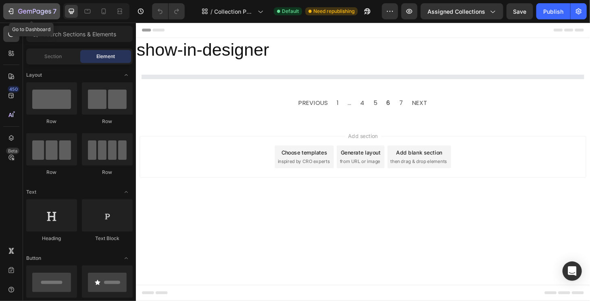
click at [20, 13] on icon "button" at bounding box center [20, 11] width 4 height 5
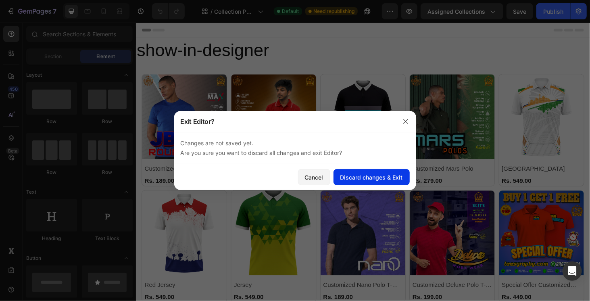
click at [368, 180] on div "Discard changes & Exit" at bounding box center [371, 177] width 62 height 8
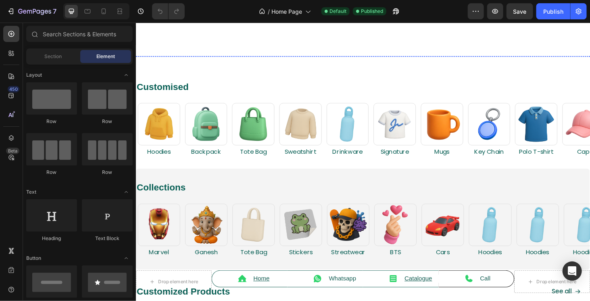
scroll to position [242, 0]
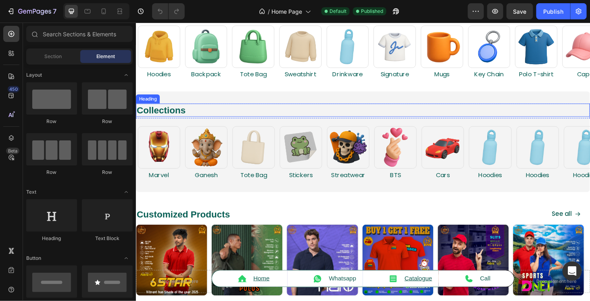
click at [167, 116] on h2 "Collections" at bounding box center [377, 115] width 484 height 14
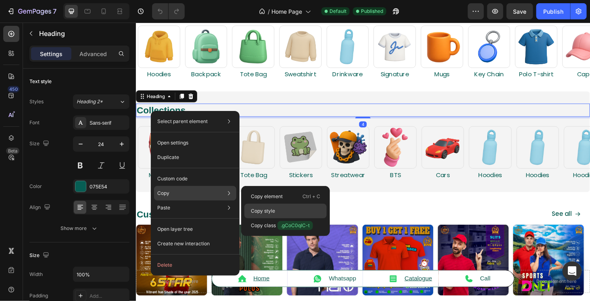
click at [262, 208] on p "Copy style" at bounding box center [263, 210] width 24 height 7
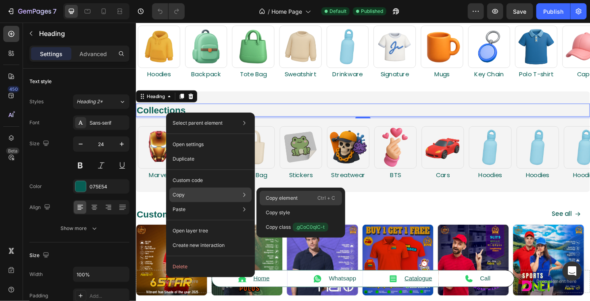
click at [290, 196] on p "Copy element" at bounding box center [282, 197] width 32 height 7
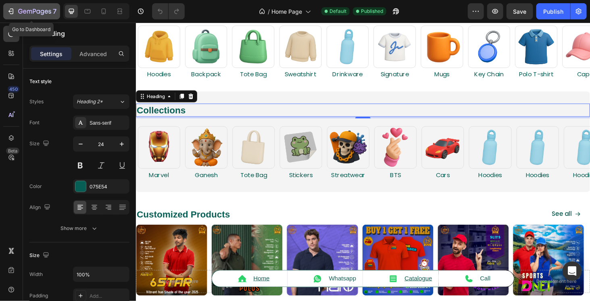
click at [36, 10] on icon "button" at bounding box center [34, 11] width 33 height 7
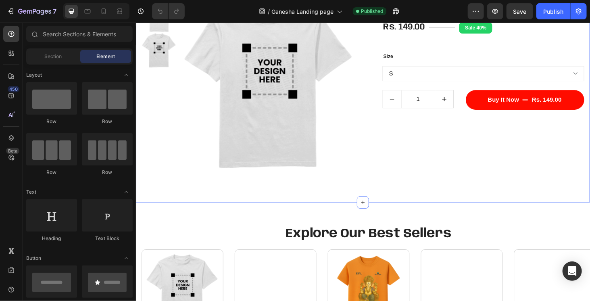
scroll to position [282, 0]
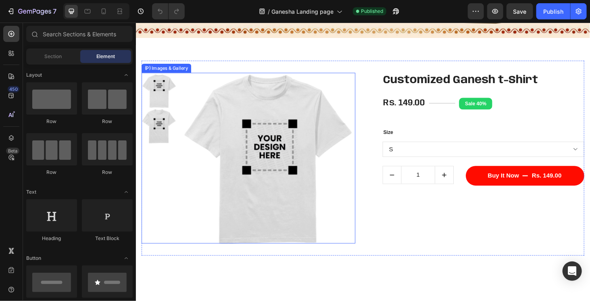
click at [339, 197] on img at bounding box center [277, 168] width 185 height 185
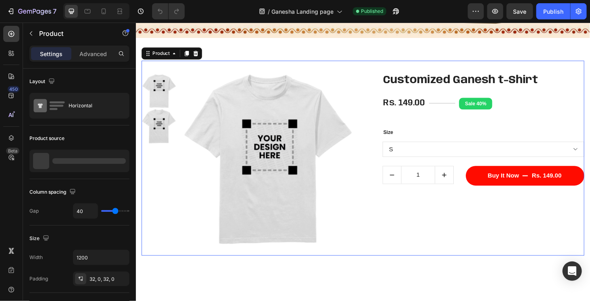
click at [384, 258] on div "(P) Images & Gallery Customized Ganesh t-Shirt (P) Title Rs. 149.00 (P) Price (…" at bounding box center [378, 167] width 472 height 208
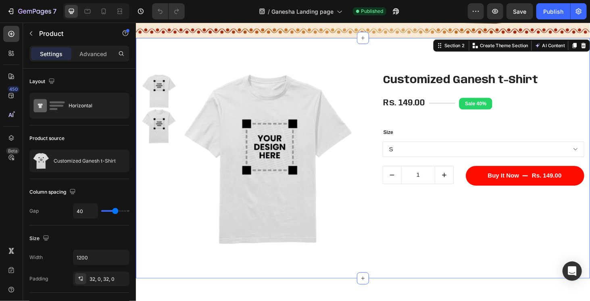
click at [384, 277] on div "(P) Images & Gallery Customized Ganesh t-Shirt (P) Title Rs. 149.00 (P) Price (…" at bounding box center [377, 167] width 484 height 256
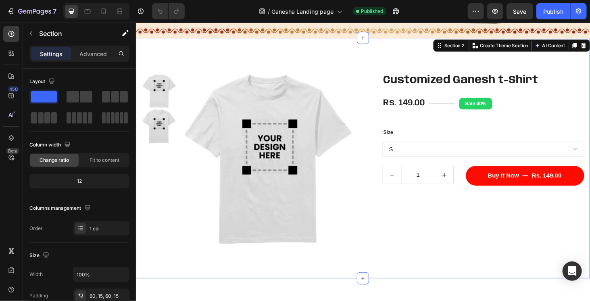
click at [362, 282] on div "(P) Images & Gallery Customized Ganesh t-Shirt (P) Title Rs. 149.00 (P) Price (…" at bounding box center [377, 167] width 484 height 256
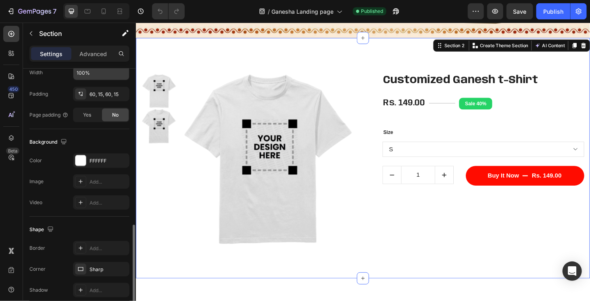
scroll to position [235, 0]
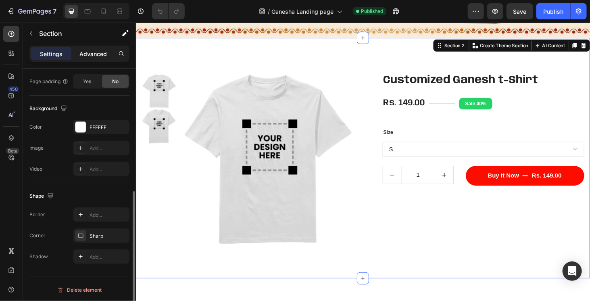
click at [102, 48] on div "Advanced" at bounding box center [93, 53] width 40 height 13
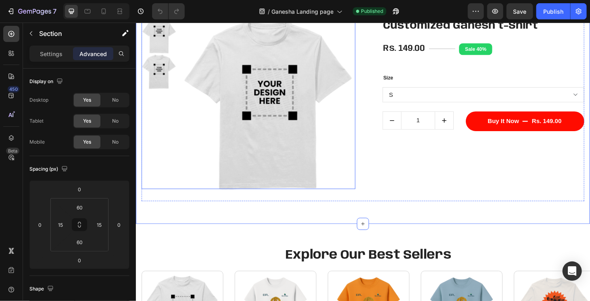
scroll to position [363, 0]
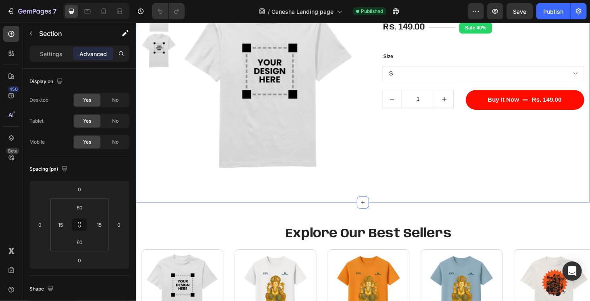
click at [214, 202] on div "(P) Images & Gallery Customized Ganesh t-Shirt (P) Title Rs. 149.00 (P) Price (…" at bounding box center [377, 86] width 484 height 256
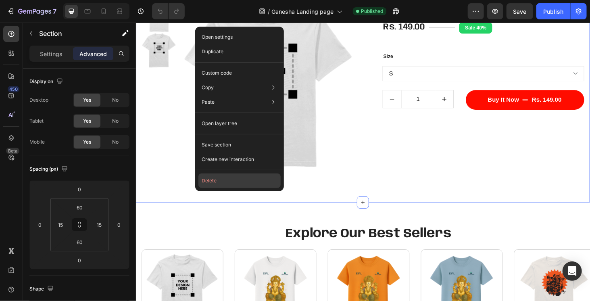
click at [241, 185] on button "Delete" at bounding box center [239, 180] width 82 height 15
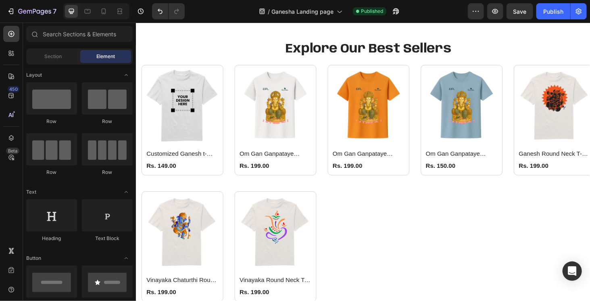
scroll to position [395, 0]
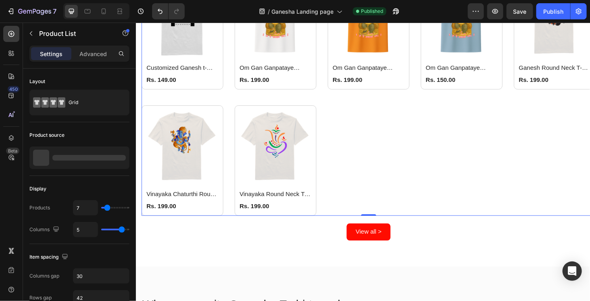
click at [350, 176] on div "(P) Images Customized Ganesh t-Shirt (P) Title Rs. 149.00 (P) Price (P) Price R…" at bounding box center [384, 102] width 484 height 252
click at [88, 205] on input "7" at bounding box center [85, 207] width 24 height 15
type input "1"
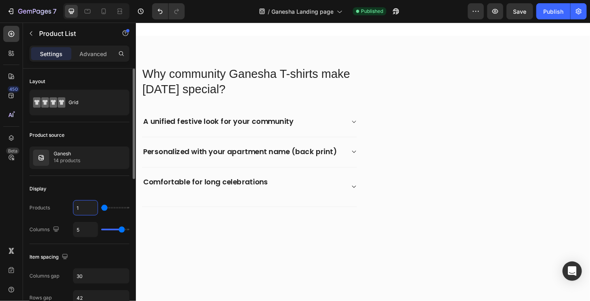
type input "10"
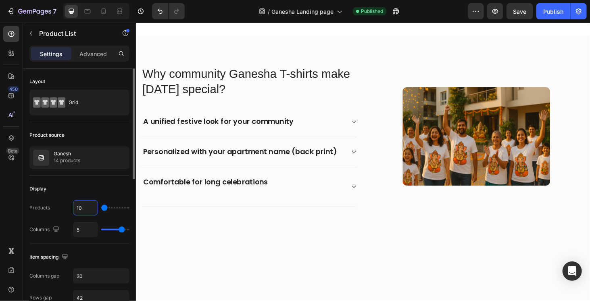
type input "10"
type input "100"
type input "50"
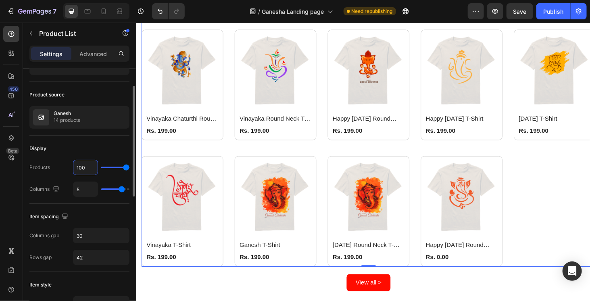
scroll to position [0, 0]
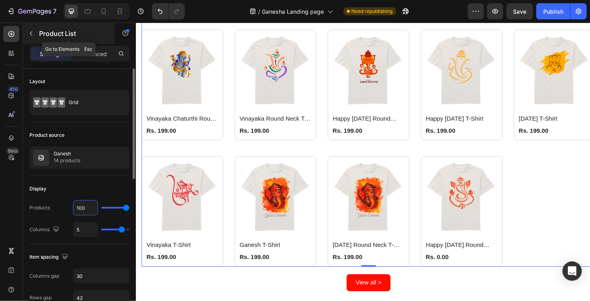
click at [32, 37] on button "button" at bounding box center [31, 33] width 13 height 13
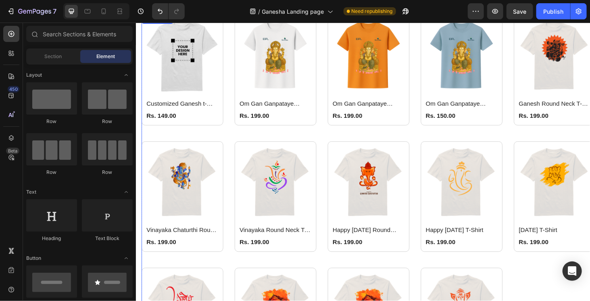
scroll to position [355, 0]
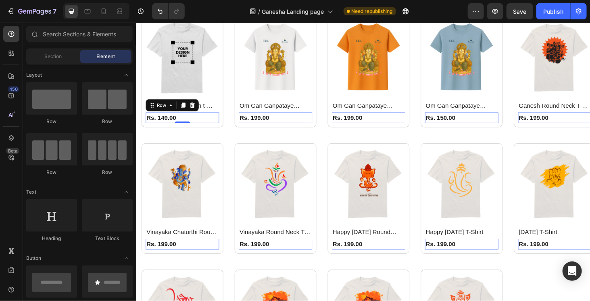
click at [210, 123] on div "Rs. 149.00 (P) Price (P) Price Row 0" at bounding box center [185, 123] width 78 height 11
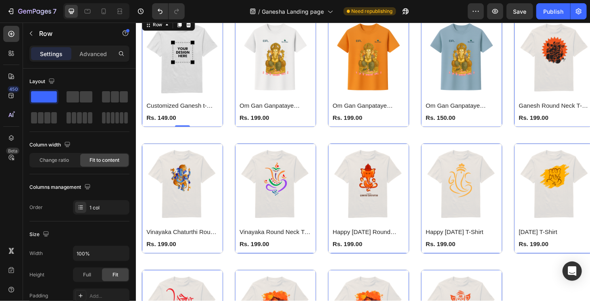
click at [209, 130] on div "(P) Images Customized Ganesh t-Shirt (P) Title Rs. 149.00 (P) Price (P) Price R…" at bounding box center [185, 75] width 87 height 118
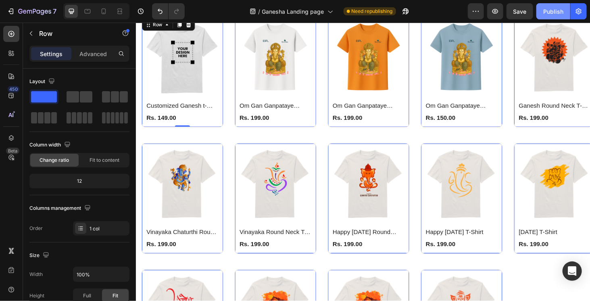
drag, startPoint x: 552, startPoint y: 12, endPoint x: 391, endPoint y: 4, distance: 160.7
click at [552, 12] on div "Publish" at bounding box center [553, 11] width 20 height 8
click at [107, 14] on icon at bounding box center [104, 11] width 8 height 8
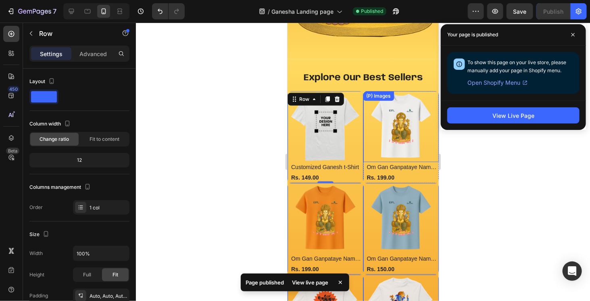
scroll to position [383, 0]
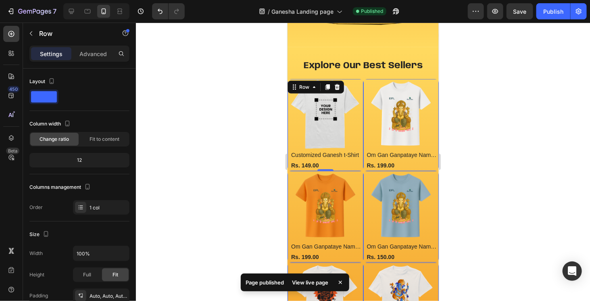
click at [500, 221] on div at bounding box center [363, 162] width 454 height 278
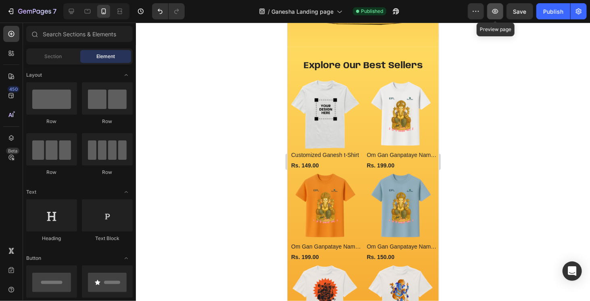
click at [495, 12] on icon "button" at bounding box center [495, 11] width 6 height 5
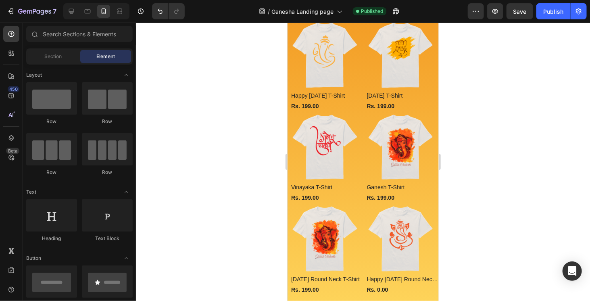
scroll to position [921, 0]
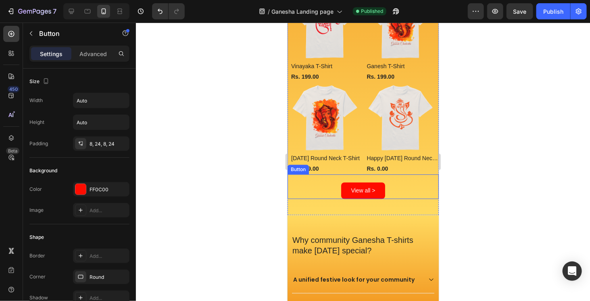
click at [394, 174] on div "View all > Button" at bounding box center [362, 186] width 151 height 25
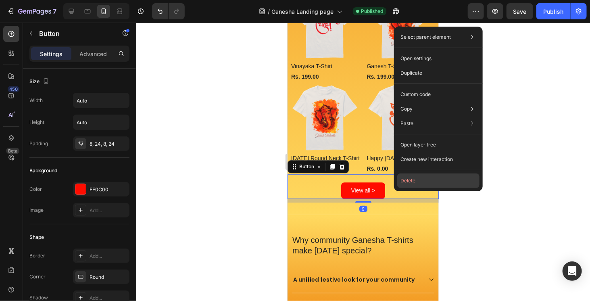
click at [418, 187] on button "Delete" at bounding box center [438, 180] width 82 height 15
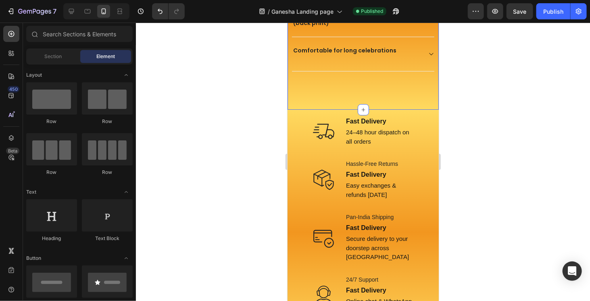
scroll to position [1163, 0]
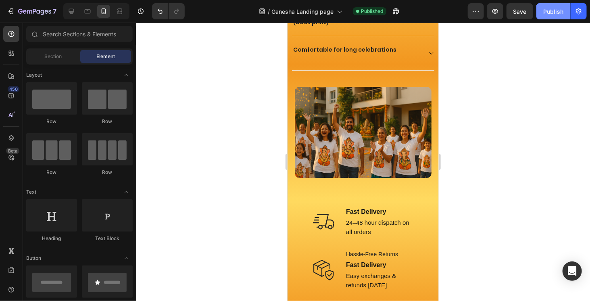
click at [566, 10] on button "Publish" at bounding box center [553, 11] width 34 height 16
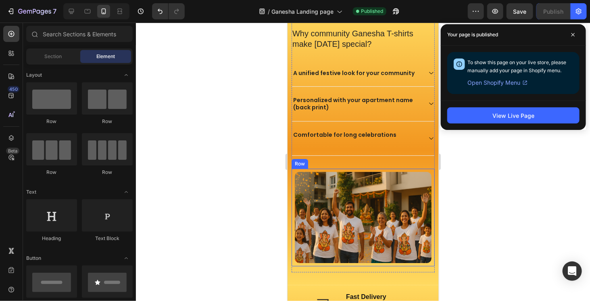
scroll to position [843, 0]
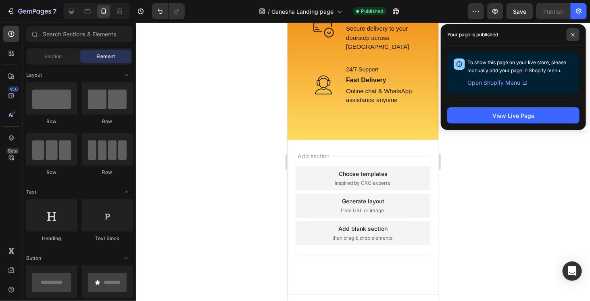
click at [572, 36] on icon at bounding box center [573, 35] width 4 height 4
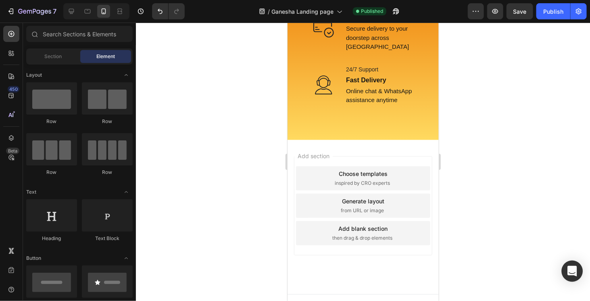
click at [577, 271] on div "Open Intercom Messenger" at bounding box center [572, 270] width 21 height 21
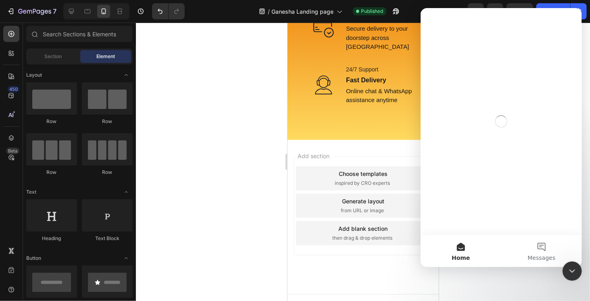
scroll to position [0, 0]
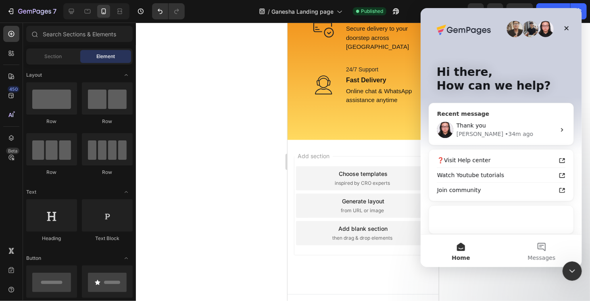
click at [479, 127] on span "Thank you" at bounding box center [470, 125] width 29 height 6
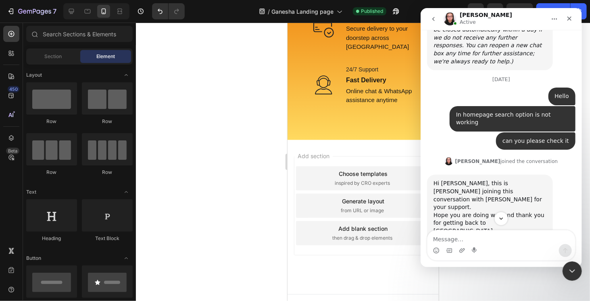
scroll to position [2033, 0]
